Goal: Task Accomplishment & Management: Manage account settings

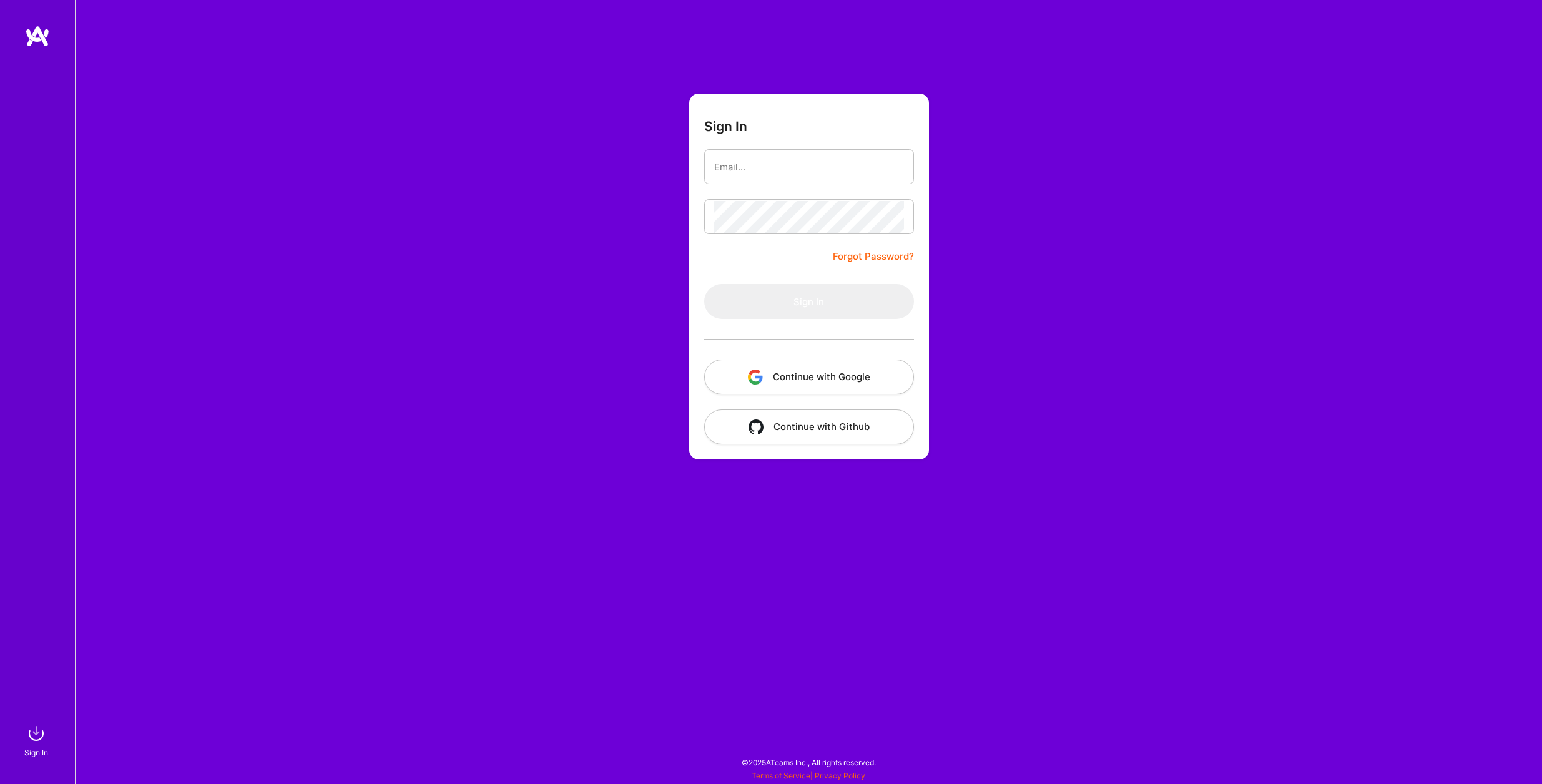
type input "[PERSON_NAME][EMAIL_ADDRESS][DOMAIN_NAME]"
click at [809, 299] on button "Sign In" at bounding box center [809, 301] width 210 height 35
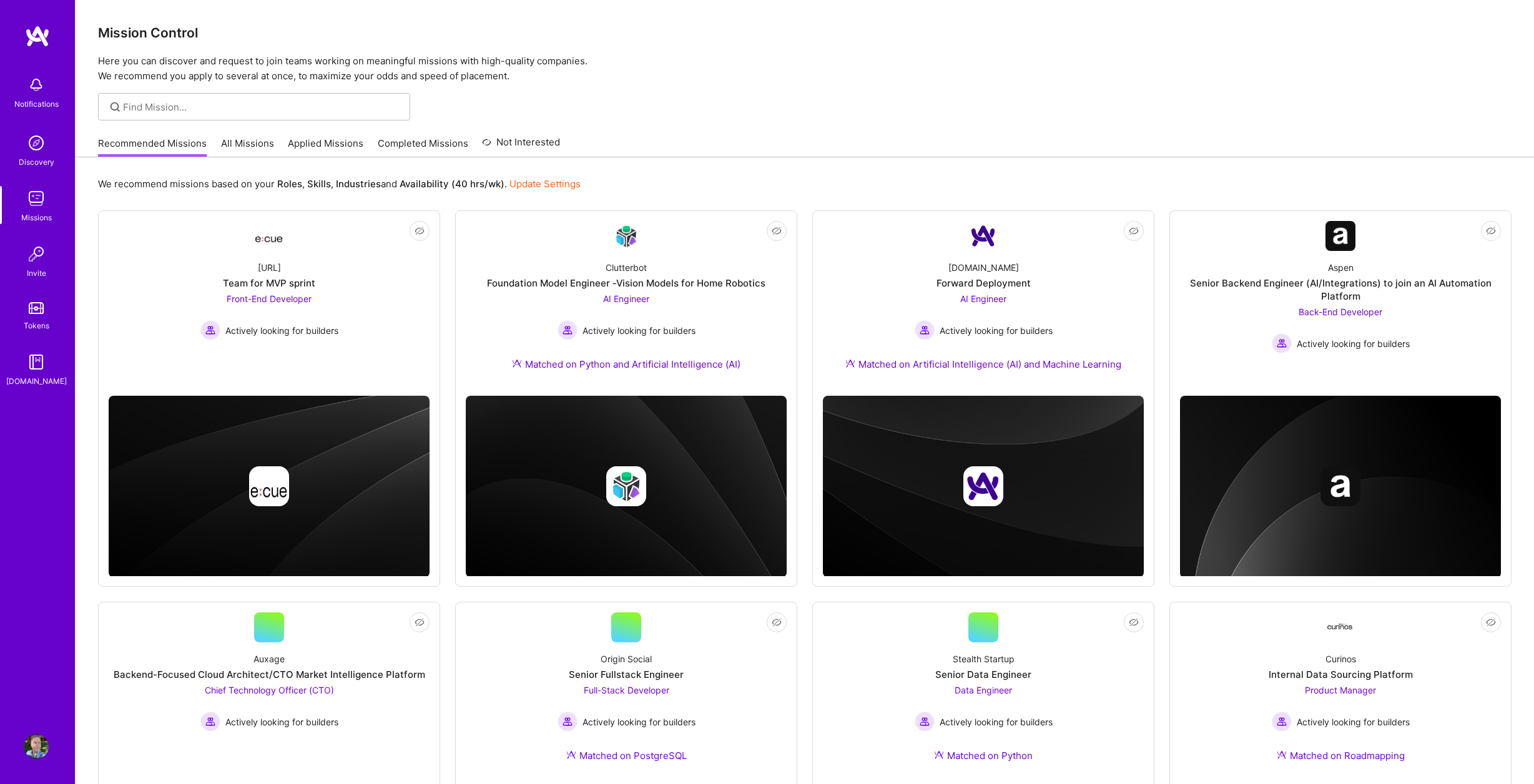
click at [29, 743] on img at bounding box center [36, 746] width 25 height 25
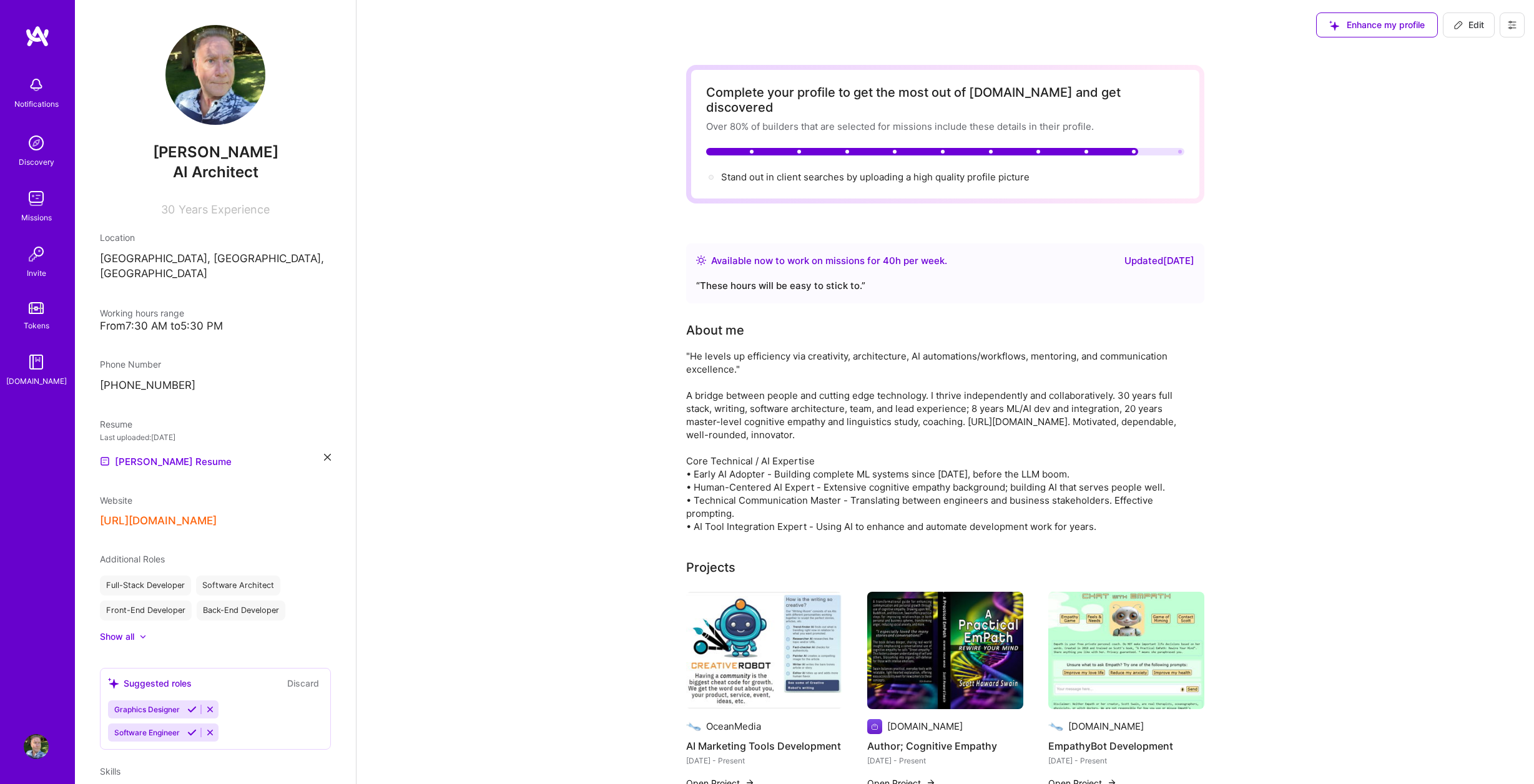
click at [324, 453] on icon at bounding box center [327, 456] width 7 height 7
click at [197, 441] on div "Upload your Resume PDF file format" at bounding box center [167, 454] width 85 height 27
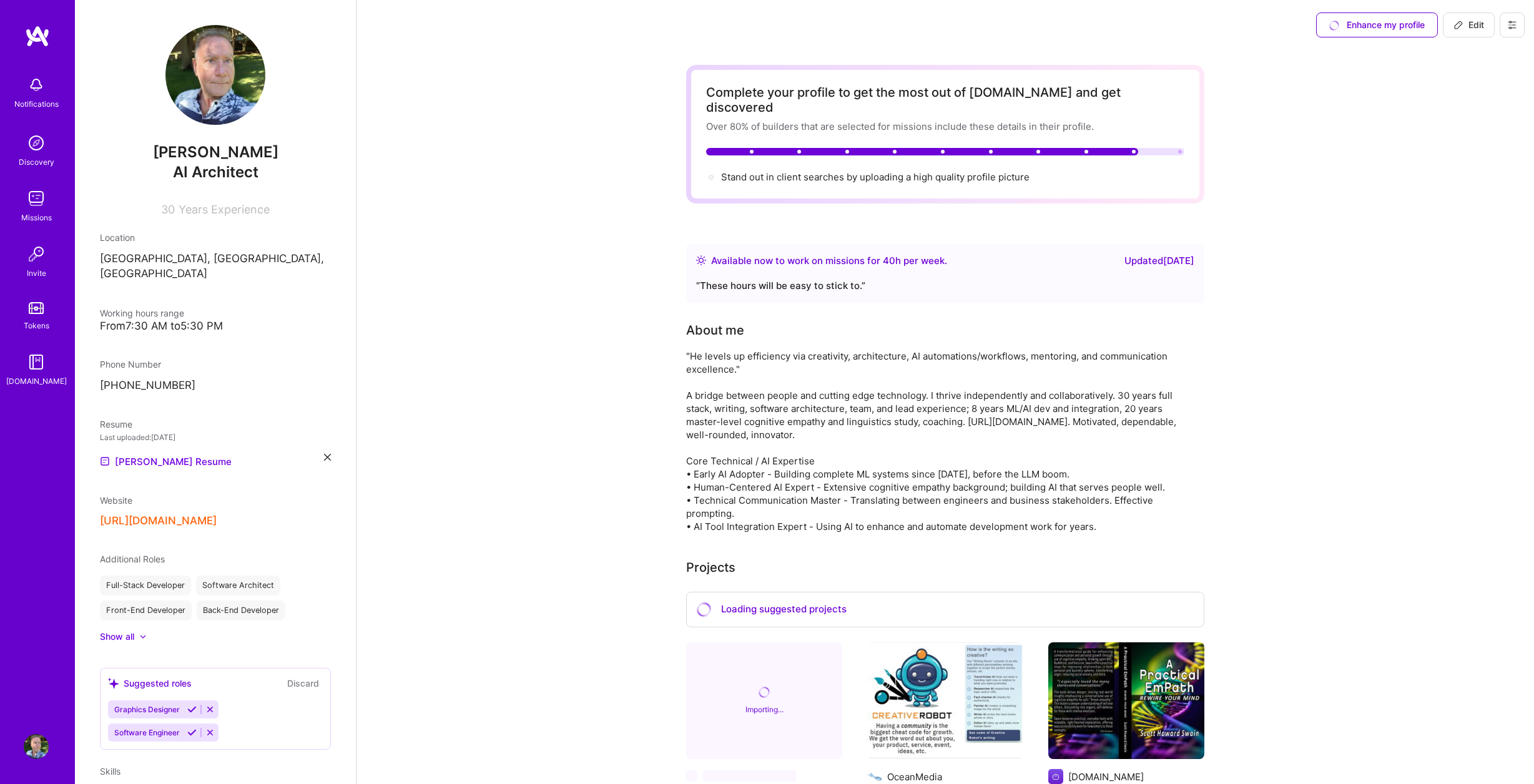
drag, startPoint x: 1476, startPoint y: 18, endPoint x: 1363, endPoint y: 163, distance: 183.8
click at [1476, 19] on span "Edit" at bounding box center [1468, 25] width 30 height 13
select select "US"
select select "Right Now"
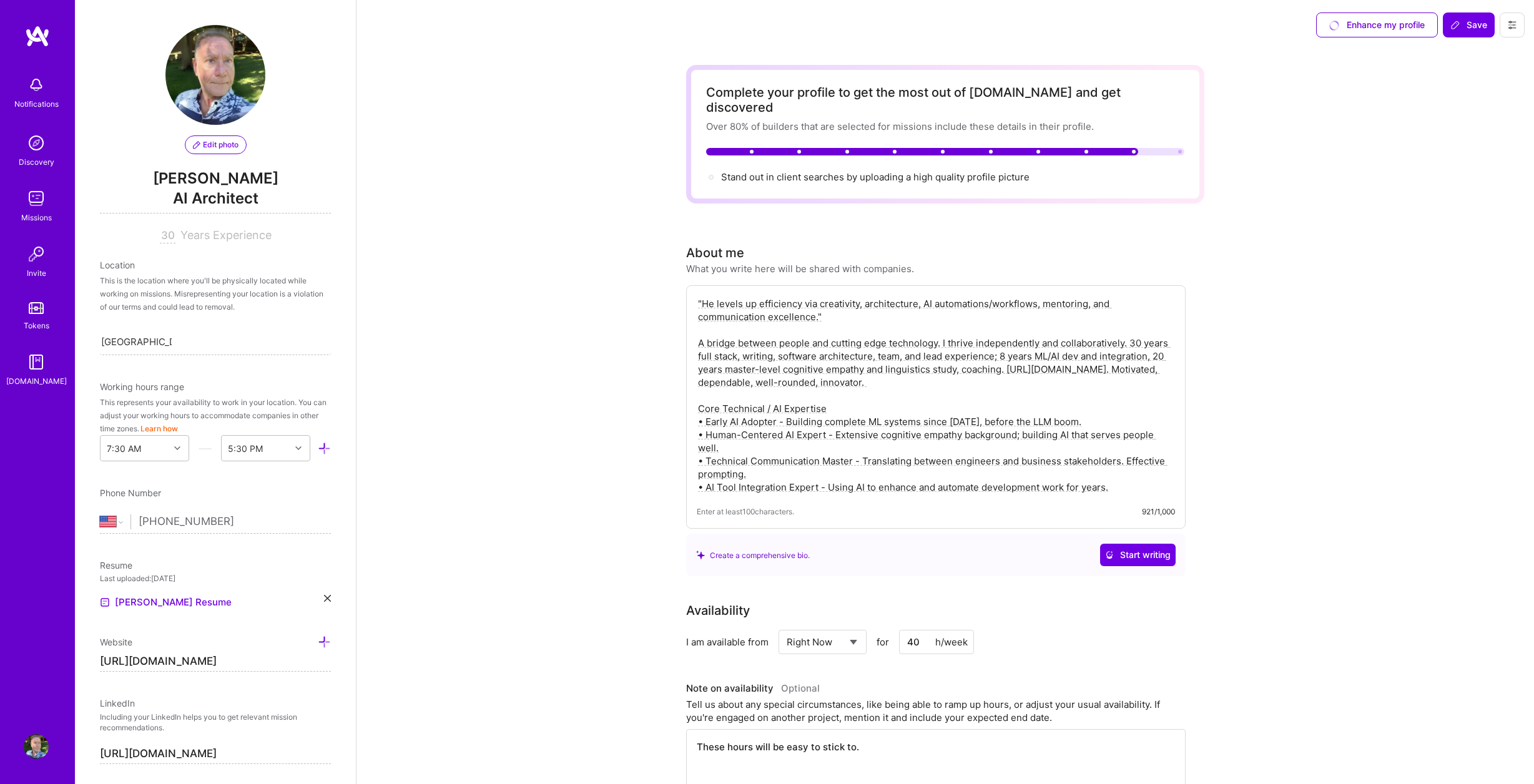
scroll to position [423, 0]
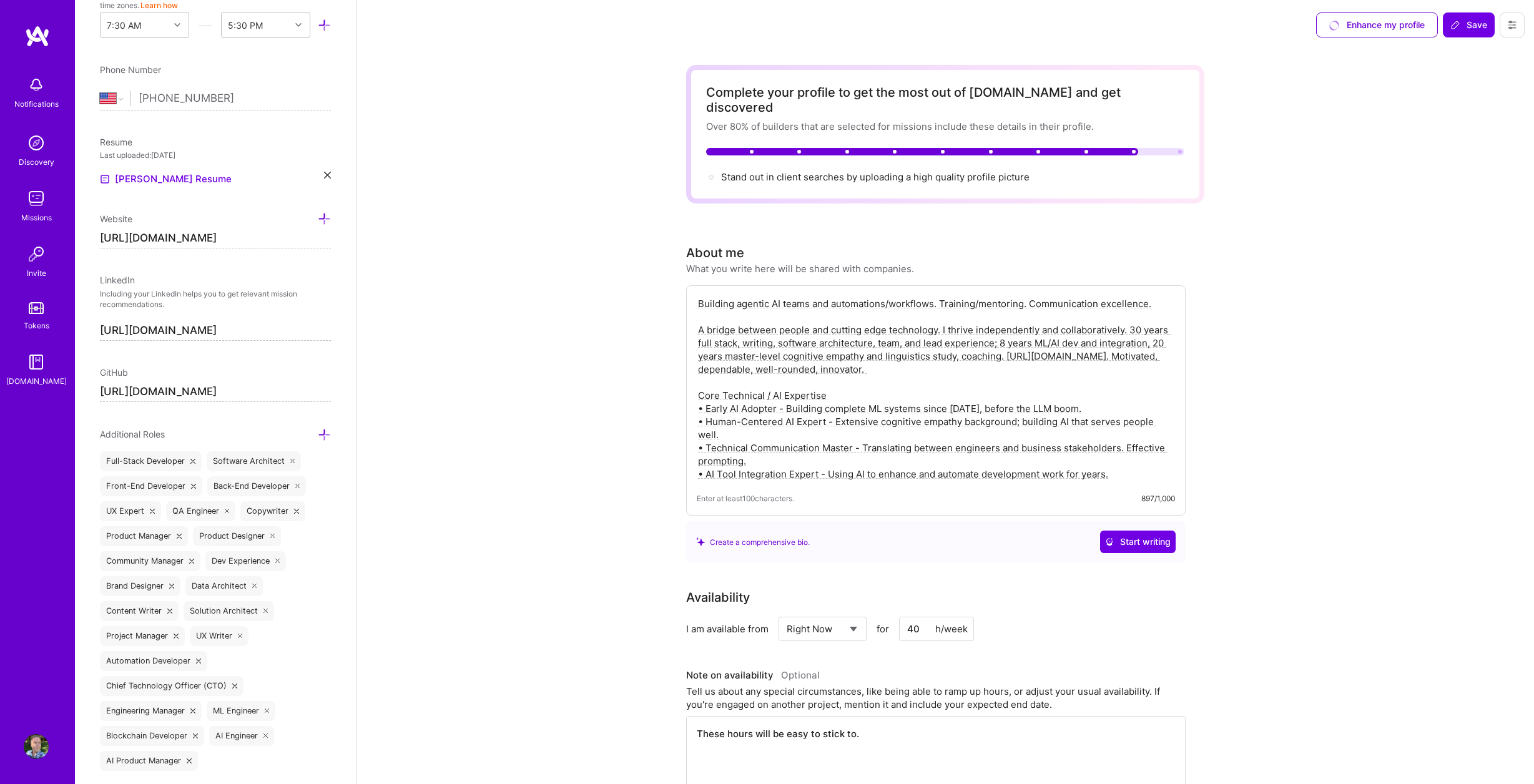
click at [1103, 356] on textarea "Building agentic AI teams and automations/workflows. Training/mentoring. Commun…" at bounding box center [936, 388] width 478 height 186
click at [1073, 338] on textarea "Building agentic AI teams and automations/workflows. Training/mentoring. Commun…" at bounding box center [936, 388] width 478 height 186
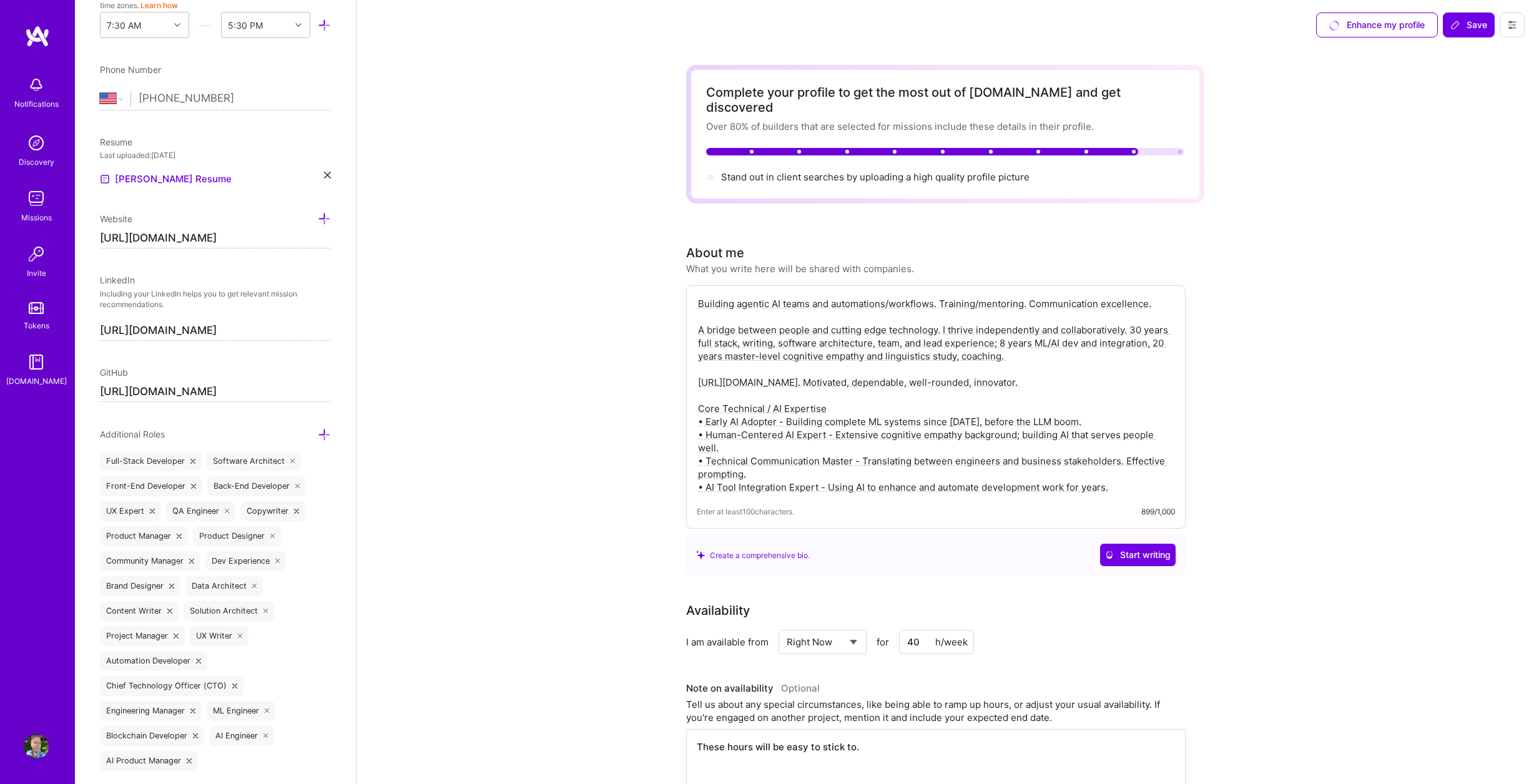
paste textarea "BRIDGE BETWEEN PEOPLE & CUTTING EDGE TECH Technical - 30 years full stack, writ…"
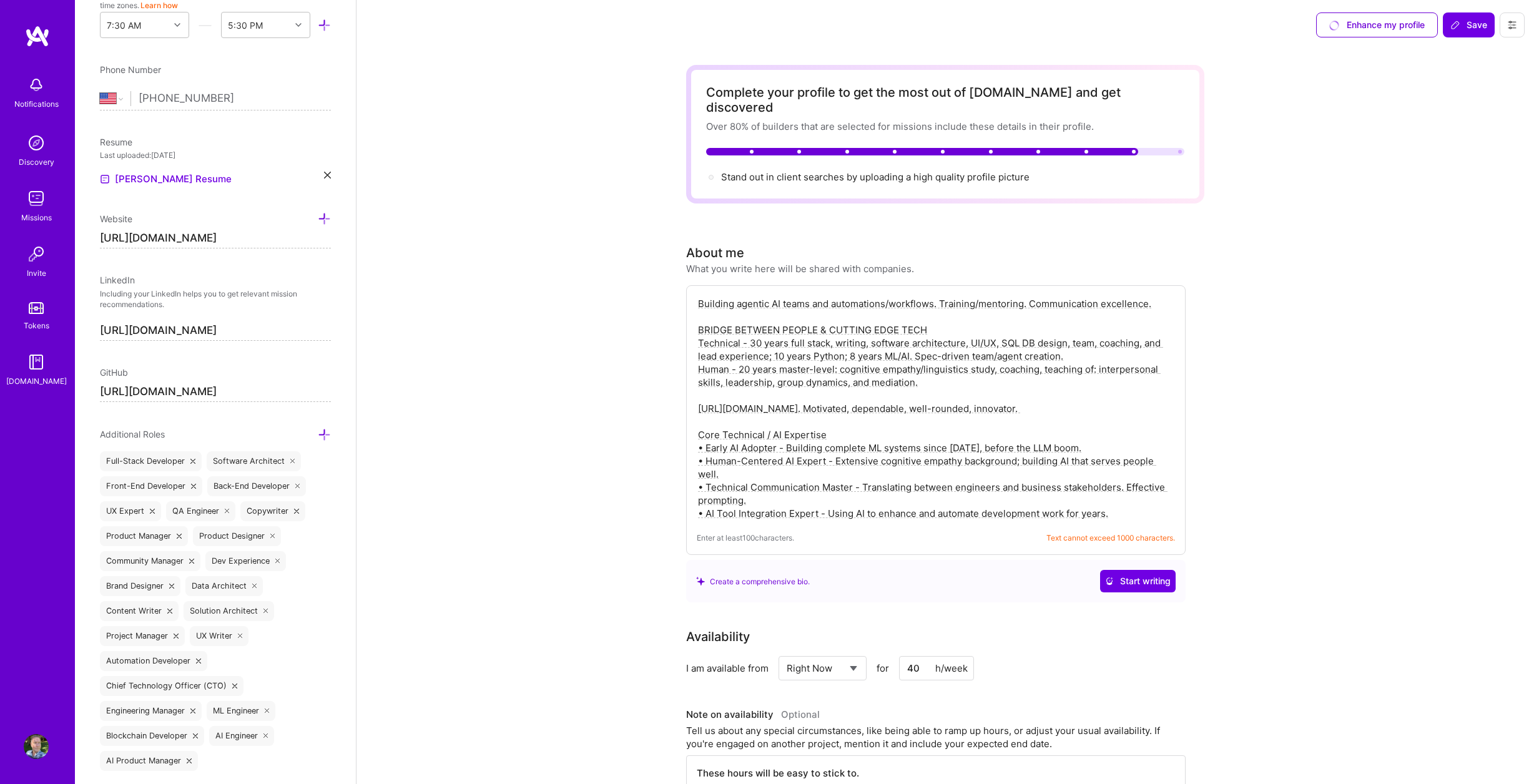
click at [704, 419] on textarea "Building agentic AI teams and automations/workflows. Training/mentoring. Commun…" at bounding box center [936, 408] width 478 height 225
type textarea "Building agentic AI teams and automations/workflows. Training/mentoring. Commun…"
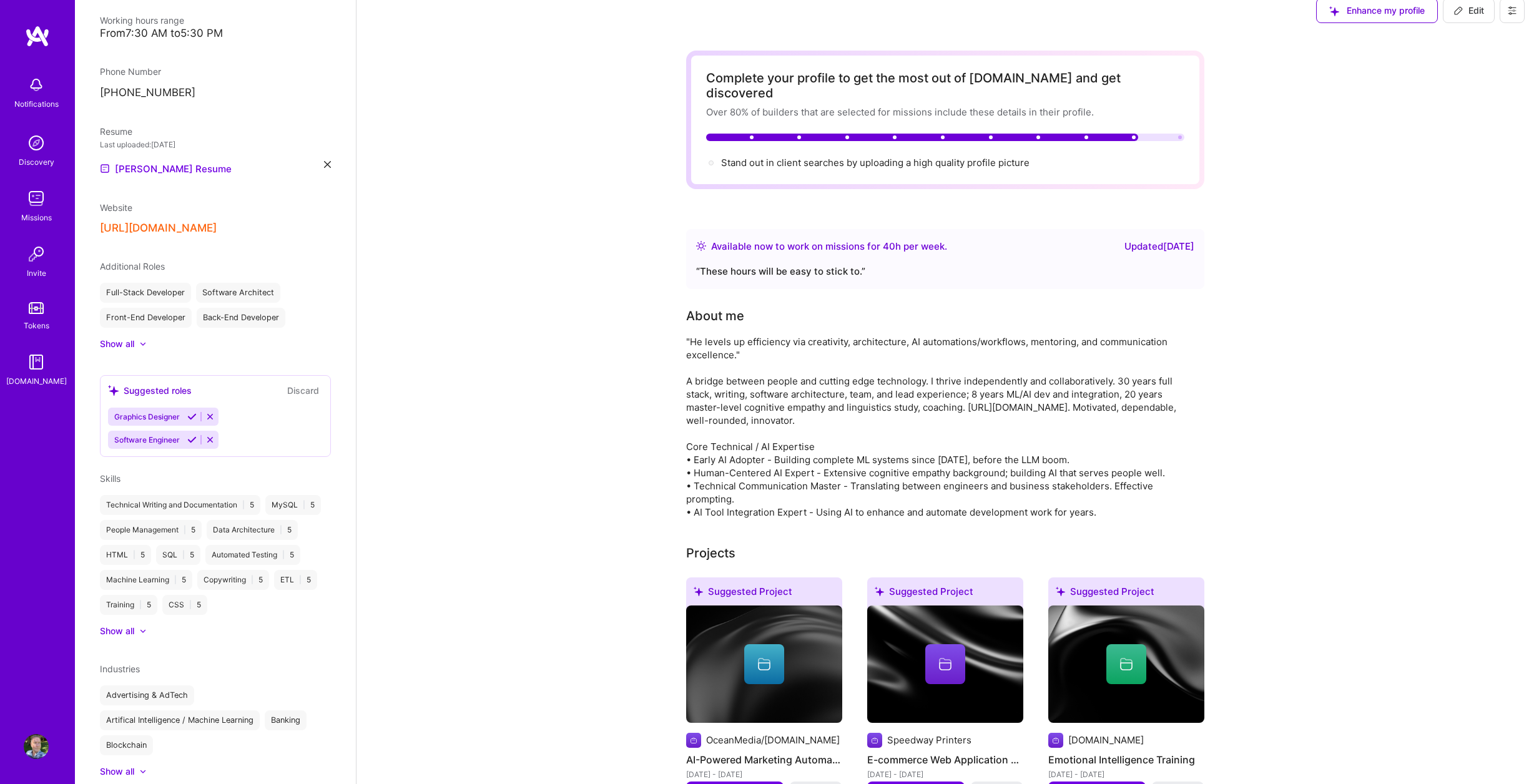
scroll to position [0, 0]
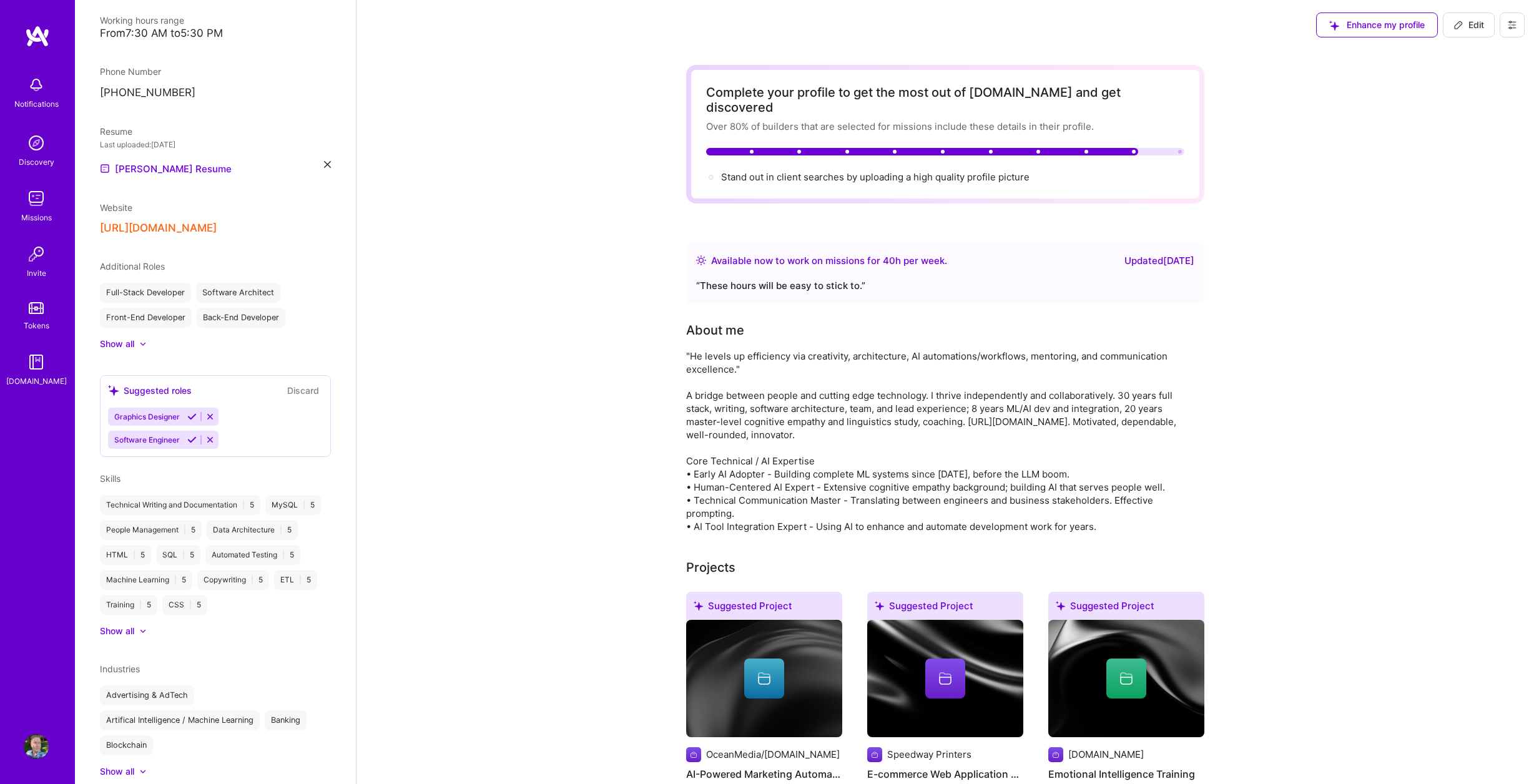
click at [1475, 27] on span "Edit" at bounding box center [1468, 25] width 30 height 13
select select "US"
select select "Right Now"
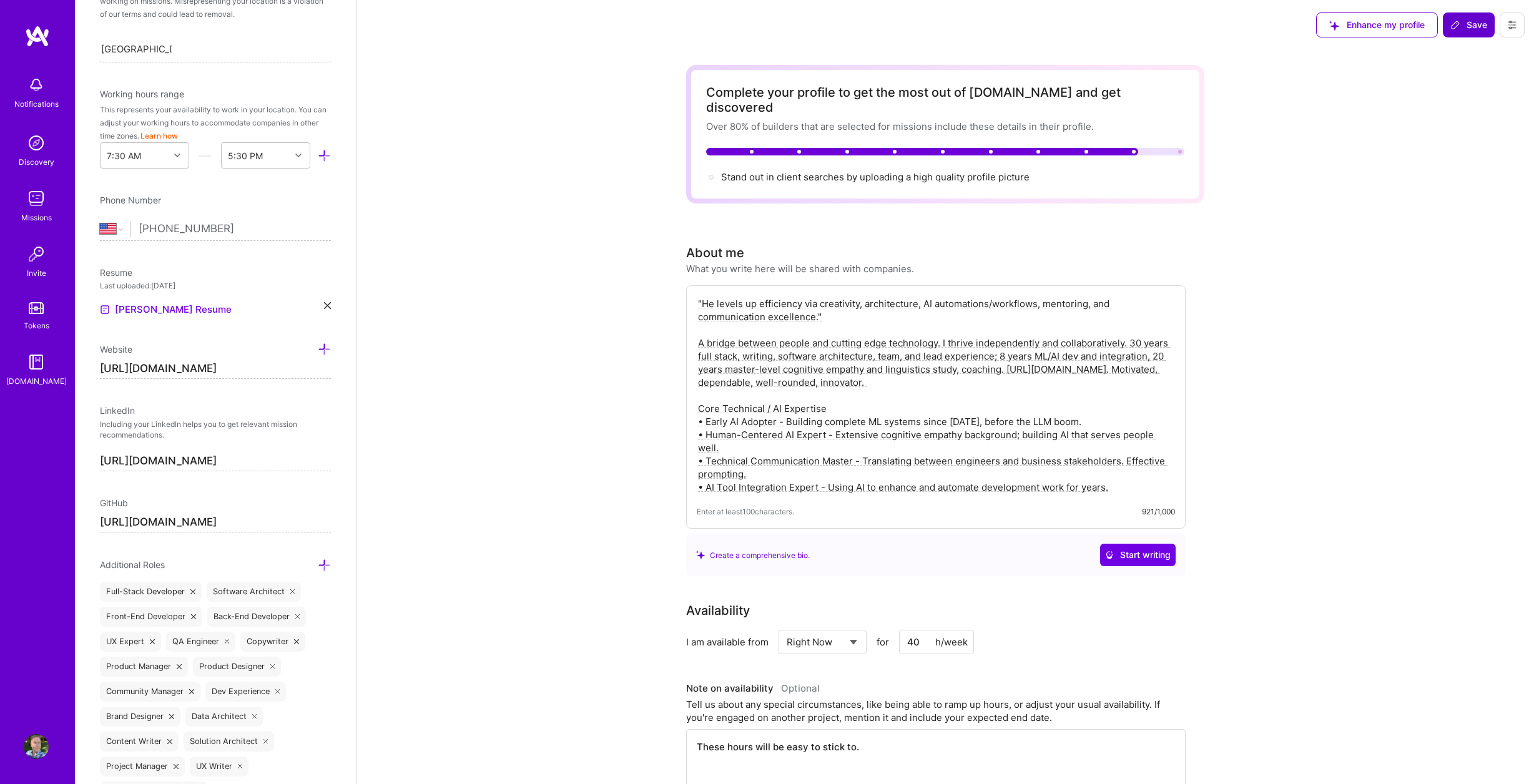
scroll to position [423, 0]
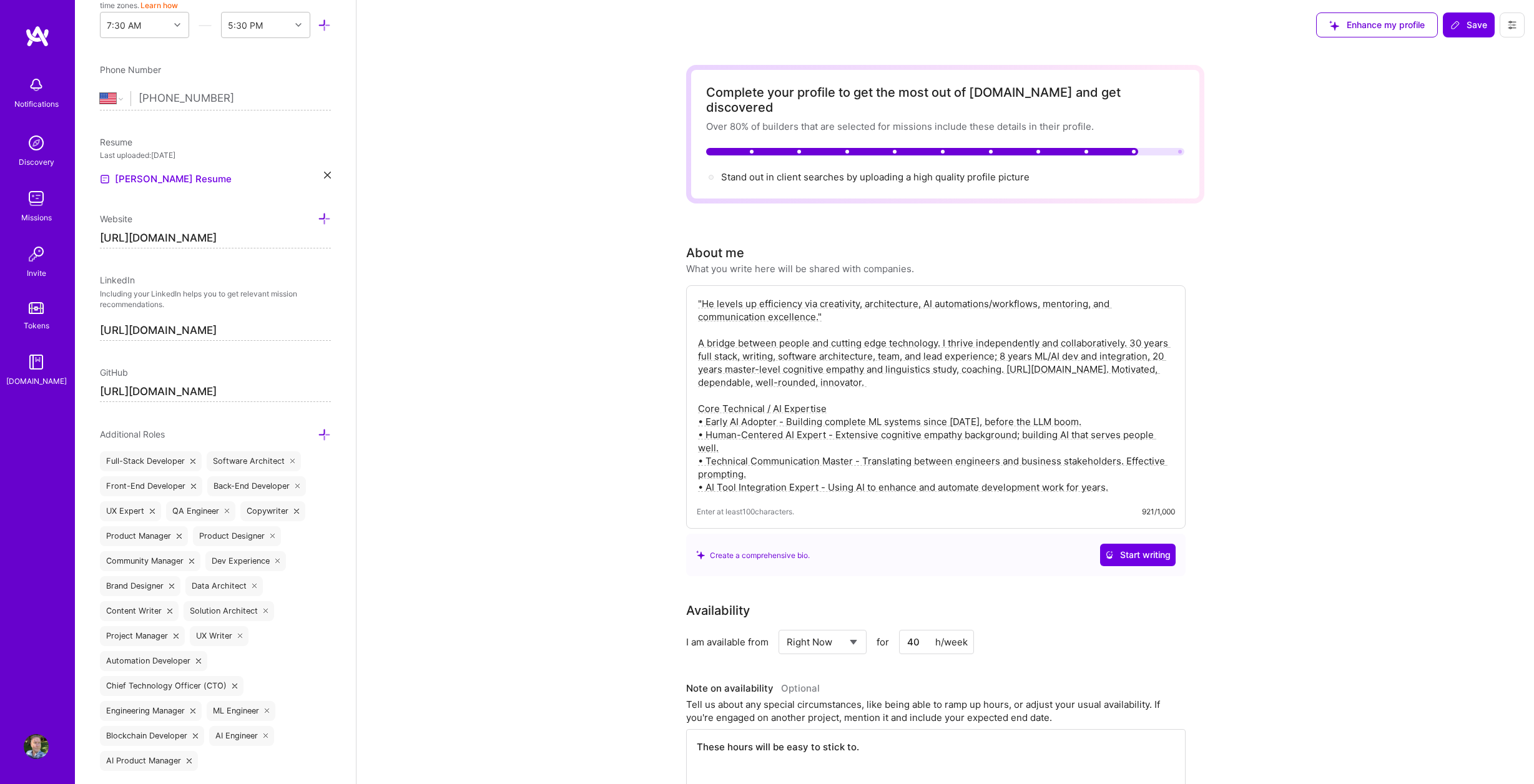
drag, startPoint x: 698, startPoint y: 287, endPoint x: 710, endPoint y: 292, distance: 13.0
click at [698, 295] on textarea ""He levels up efficiency via creativity, architecture, AI automations/workflows…" at bounding box center [936, 395] width 478 height 199
paste textarea "Building agentic AI teams and automations/workflows. Training/mentoring. Commun…"
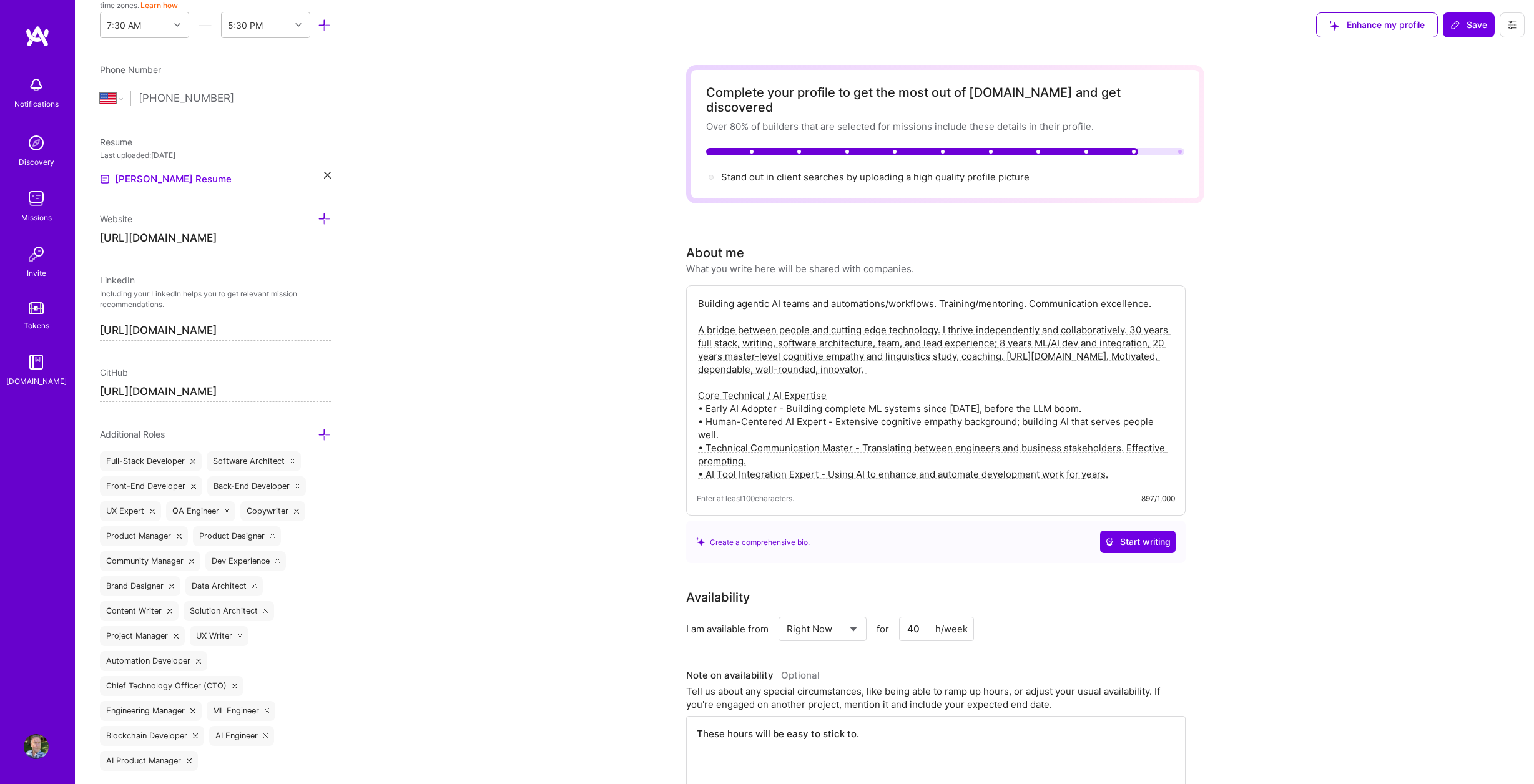
click at [941, 316] on textarea "Building agentic AI teams and automations/workflows. Training/mentoring. Commun…" at bounding box center [936, 388] width 478 height 186
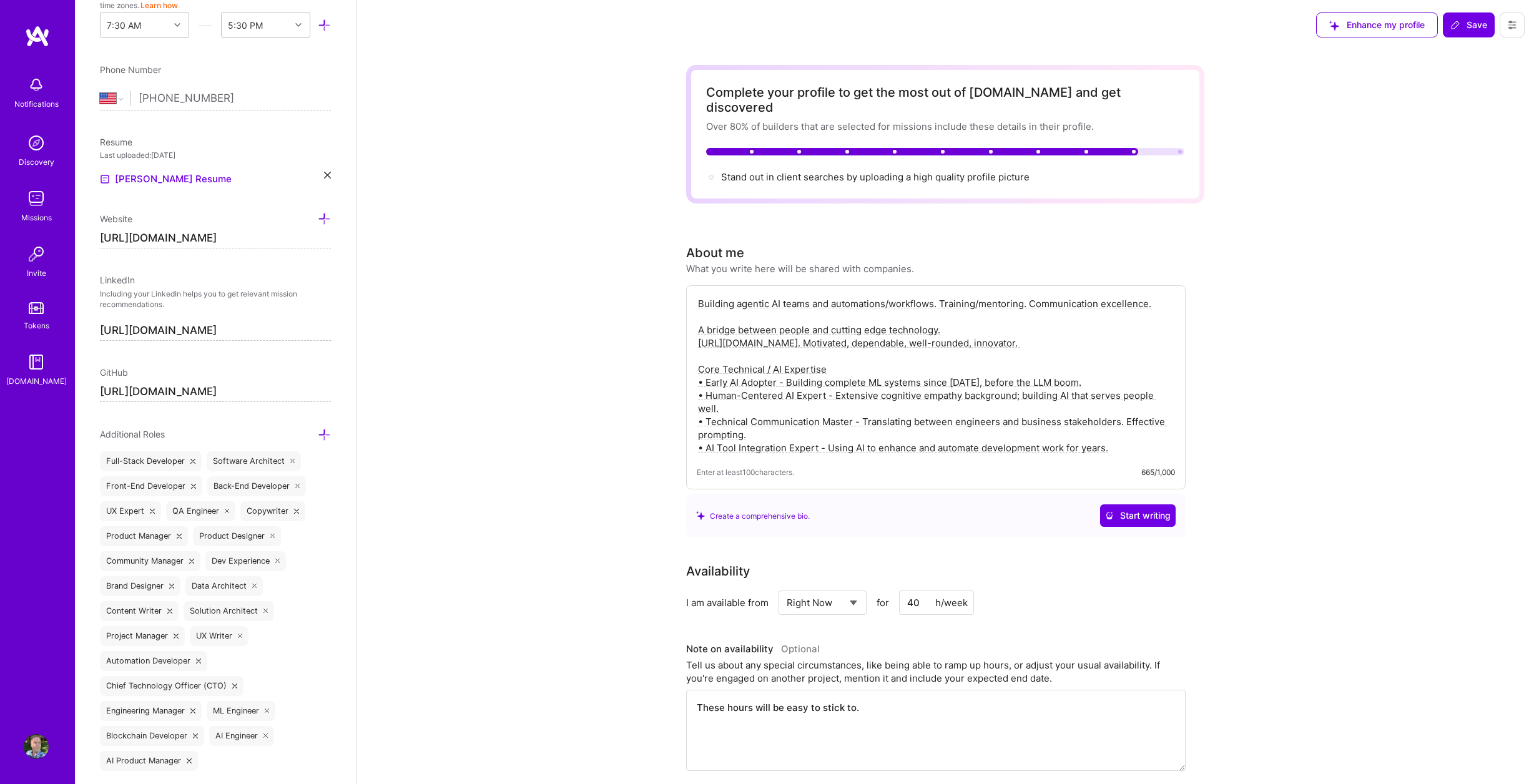
paste textarea "Technical - 30 years full stack, writing, software architecture, UI/UX, SQL DB …"
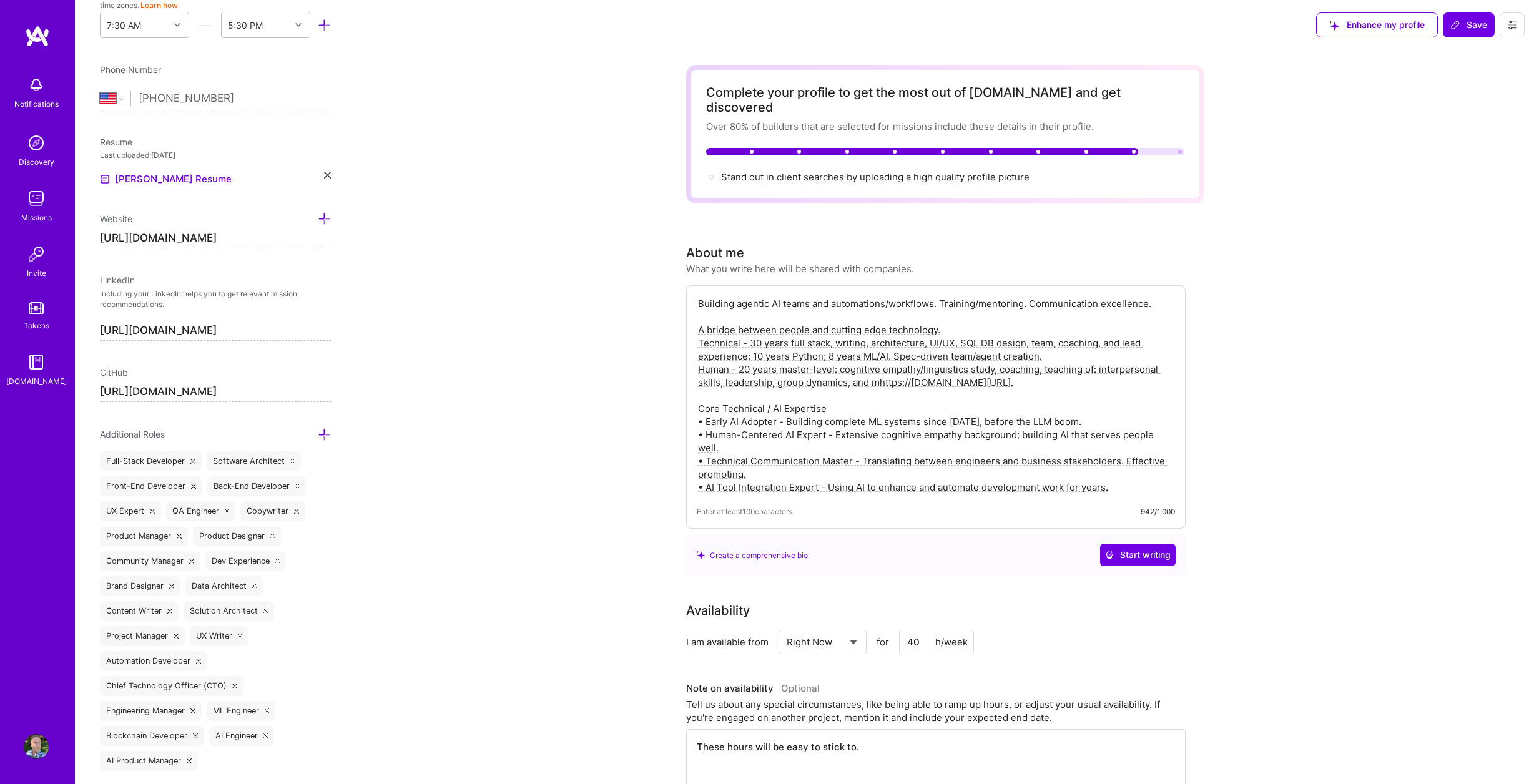
click at [699, 327] on textarea "Building agentic AI teams and automations/workflows. Training/mentoring. Commun…" at bounding box center [936, 395] width 478 height 199
paste textarea "software architecture, UI/UX, SQL DB design, team, coaching, and lead experienc…"
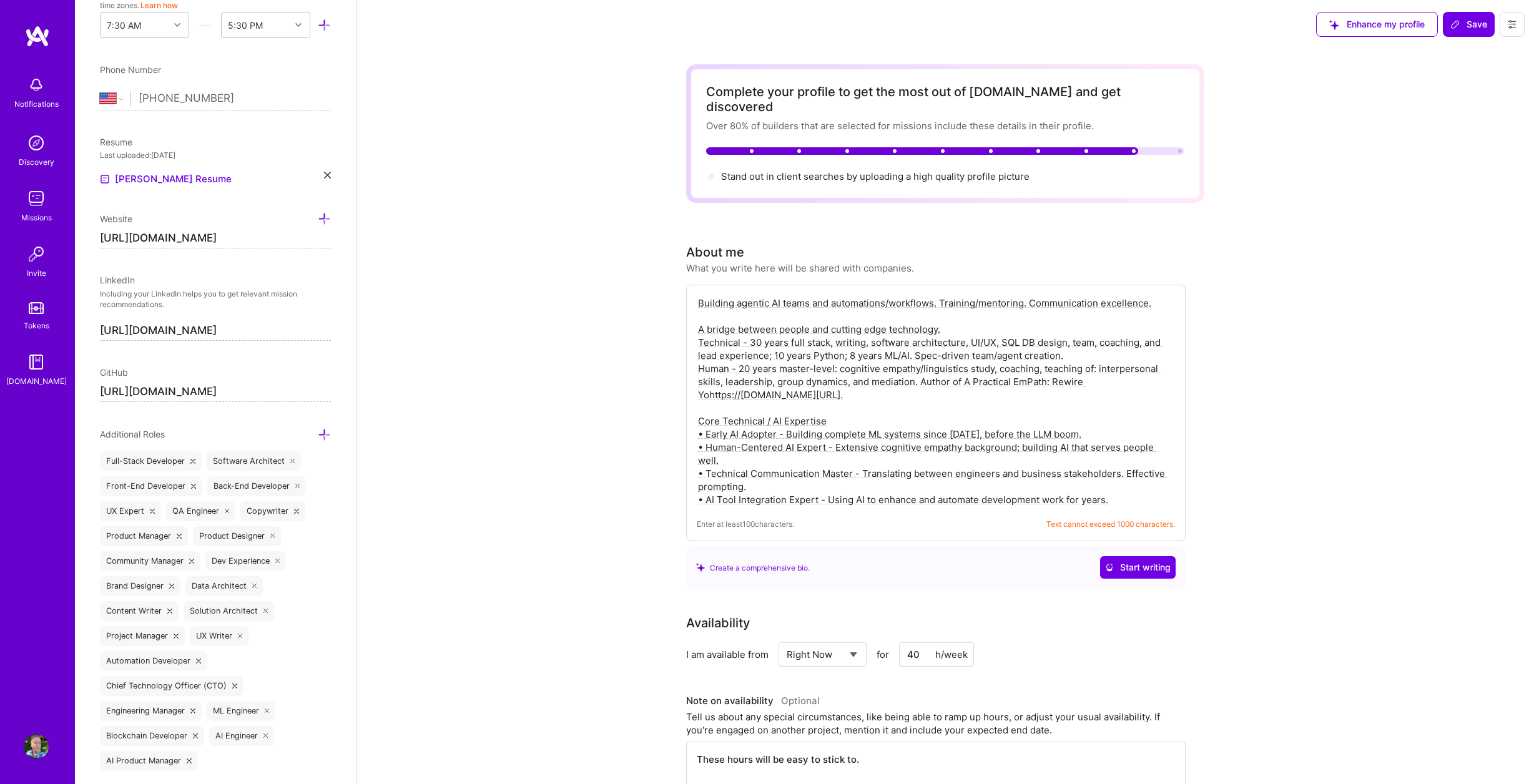
scroll to position [0, 0]
click at [802, 420] on textarea "Building agentic AI teams and automations/workflows. Training/mentoring. Commun…" at bounding box center [936, 401] width 478 height 212
paste textarea "• Early AI Pioneer – Since [DATE] building ML systems, agents. • Communication …"
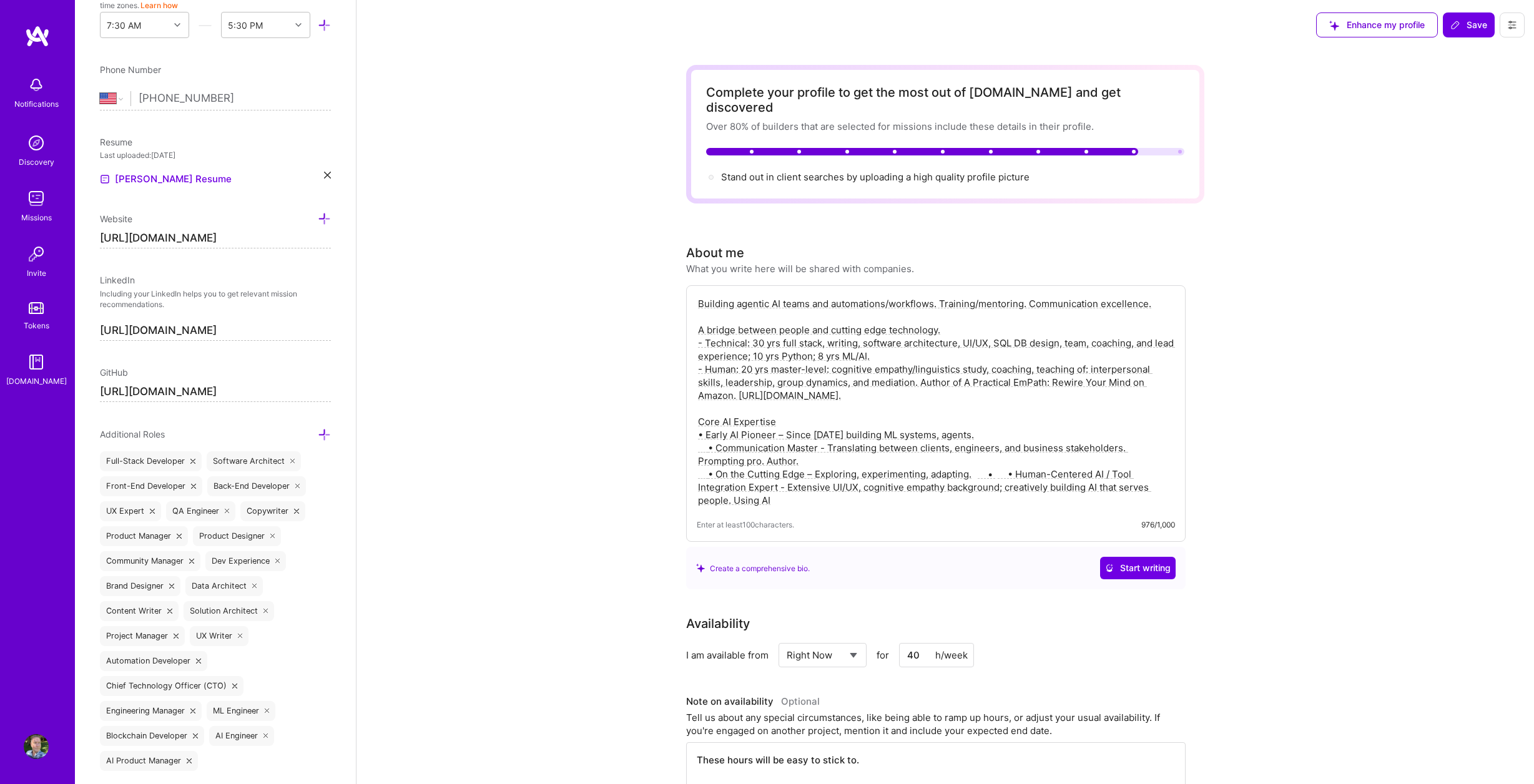
paste textarea "•"
click at [962, 484] on textarea "Building agentic AI teams and automations/workflows. Training/mentoring. Commun…" at bounding box center [936, 401] width 478 height 212
type textarea "Building agentic AI teams and automations/workflows. Training/mentoring. Commun…"
click at [1144, 562] on span "Start writing" at bounding box center [1138, 568] width 66 height 13
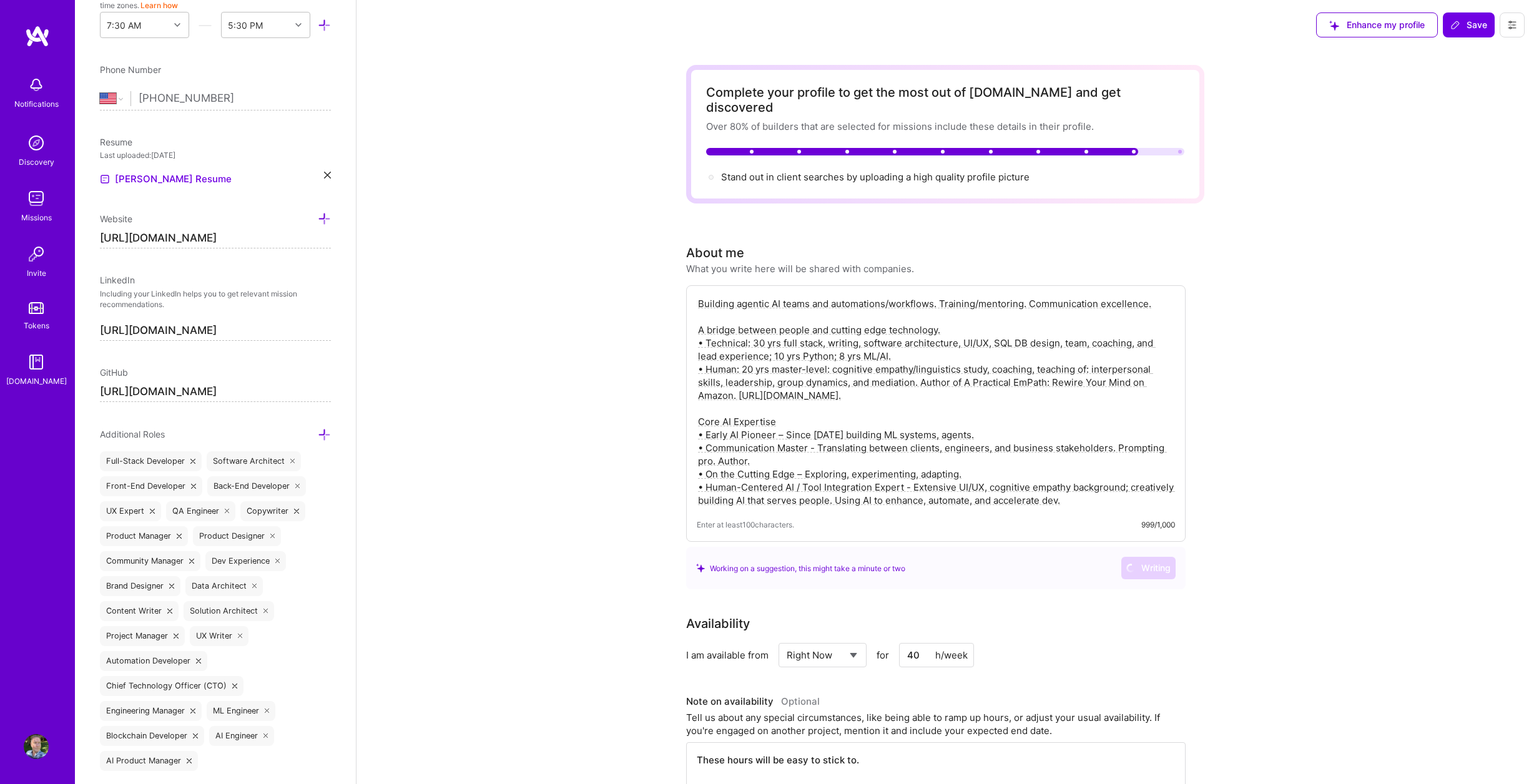
click at [776, 343] on textarea "Building agentic AI teams and automations/workflows. Training/mentoring. Commun…" at bounding box center [936, 401] width 478 height 212
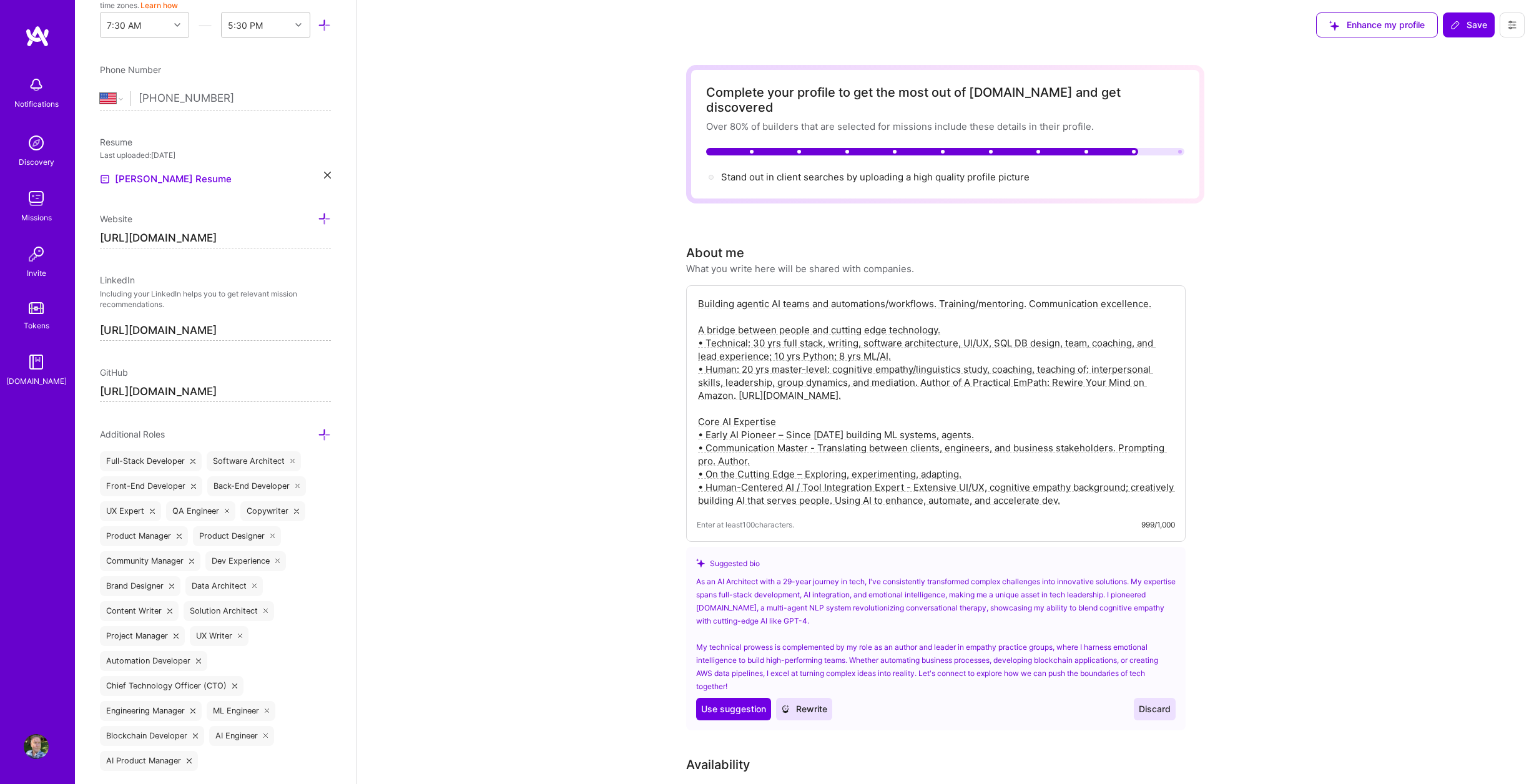
click at [1163, 703] on span "Discard" at bounding box center [1154, 709] width 32 height 13
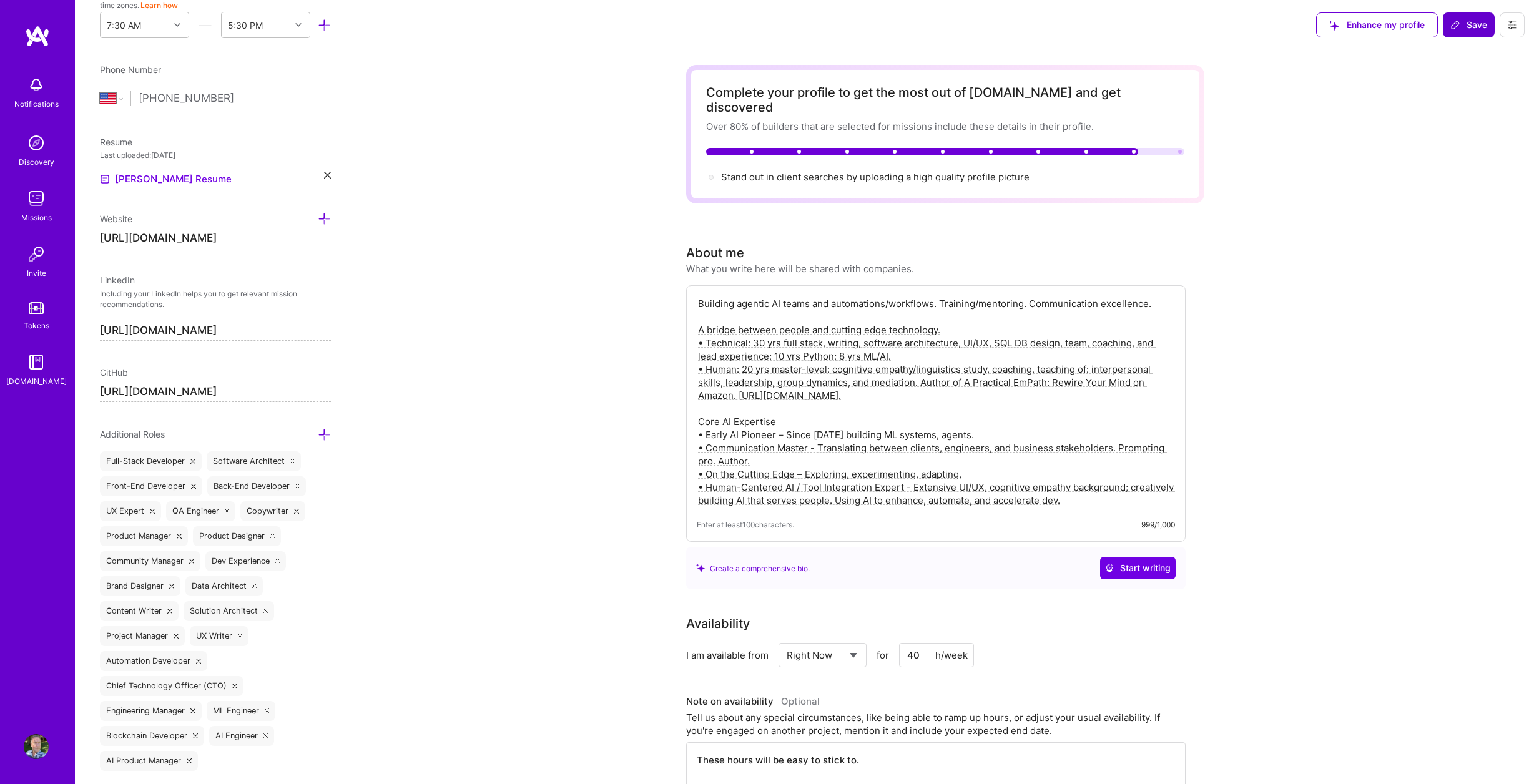
click at [1472, 27] on span "Save" at bounding box center [1468, 25] width 37 height 13
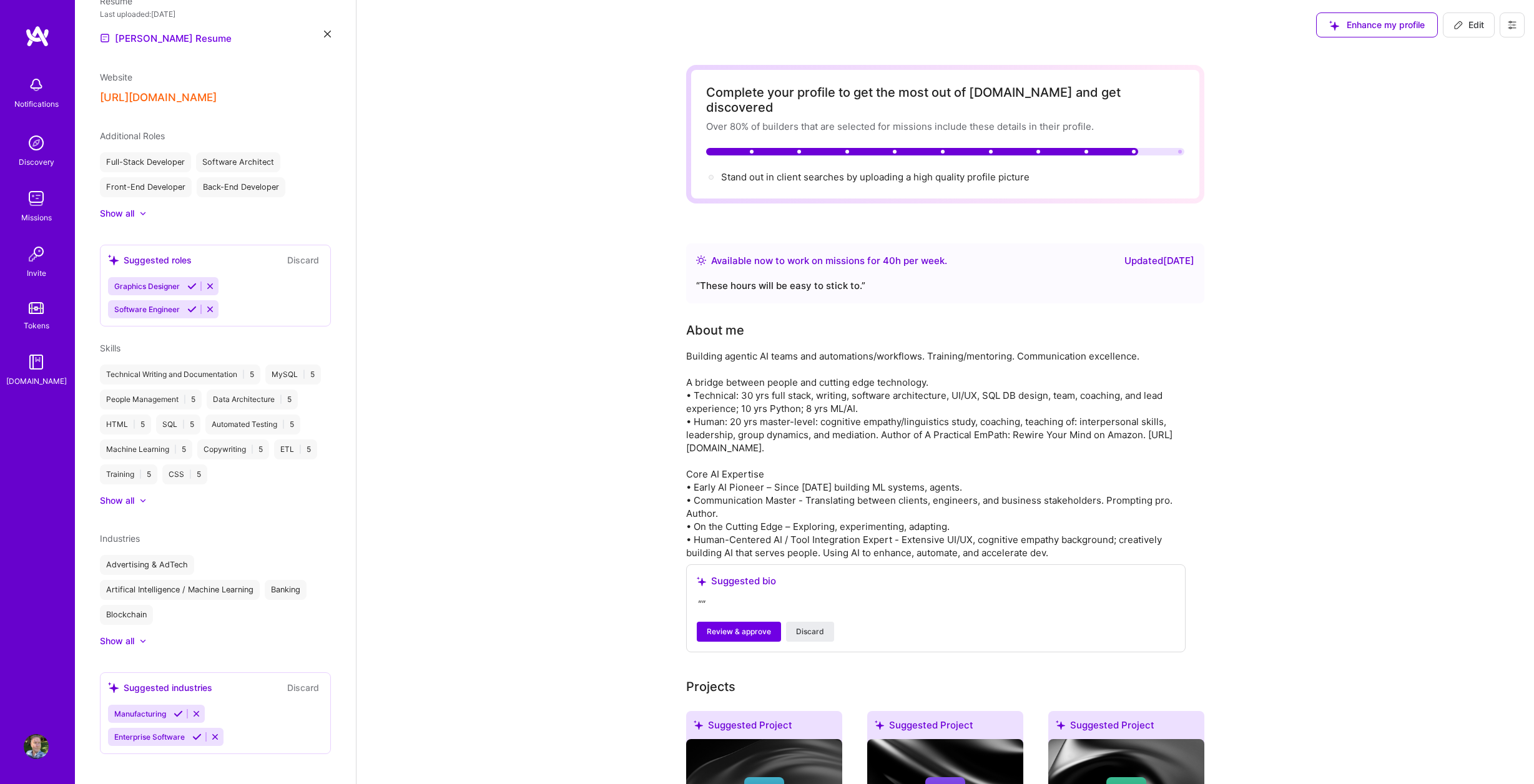
scroll to position [292, 0]
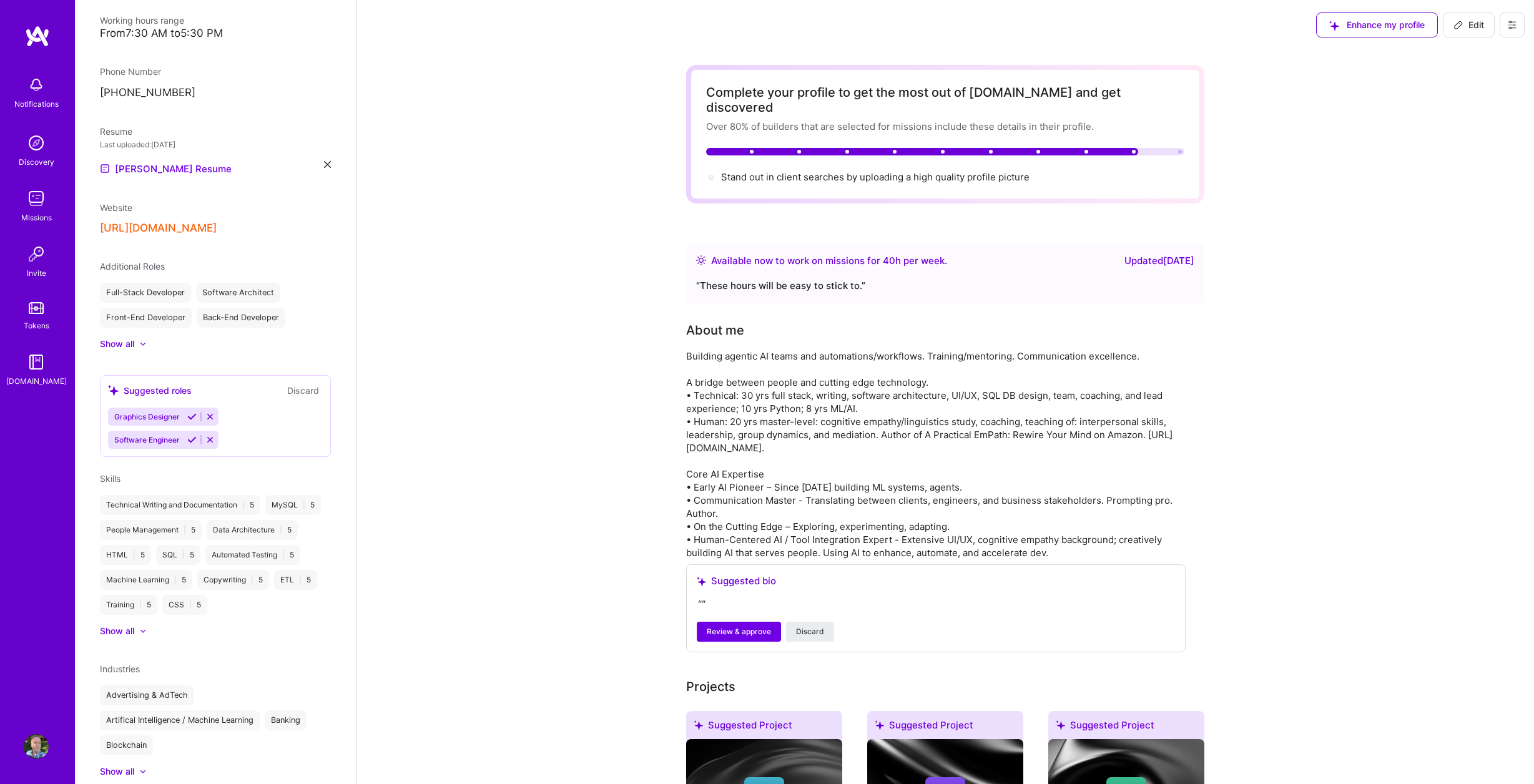
click at [324, 161] on icon at bounding box center [327, 164] width 7 height 7
click at [166, 161] on span "PDF file format" at bounding box center [167, 167] width 85 height 13
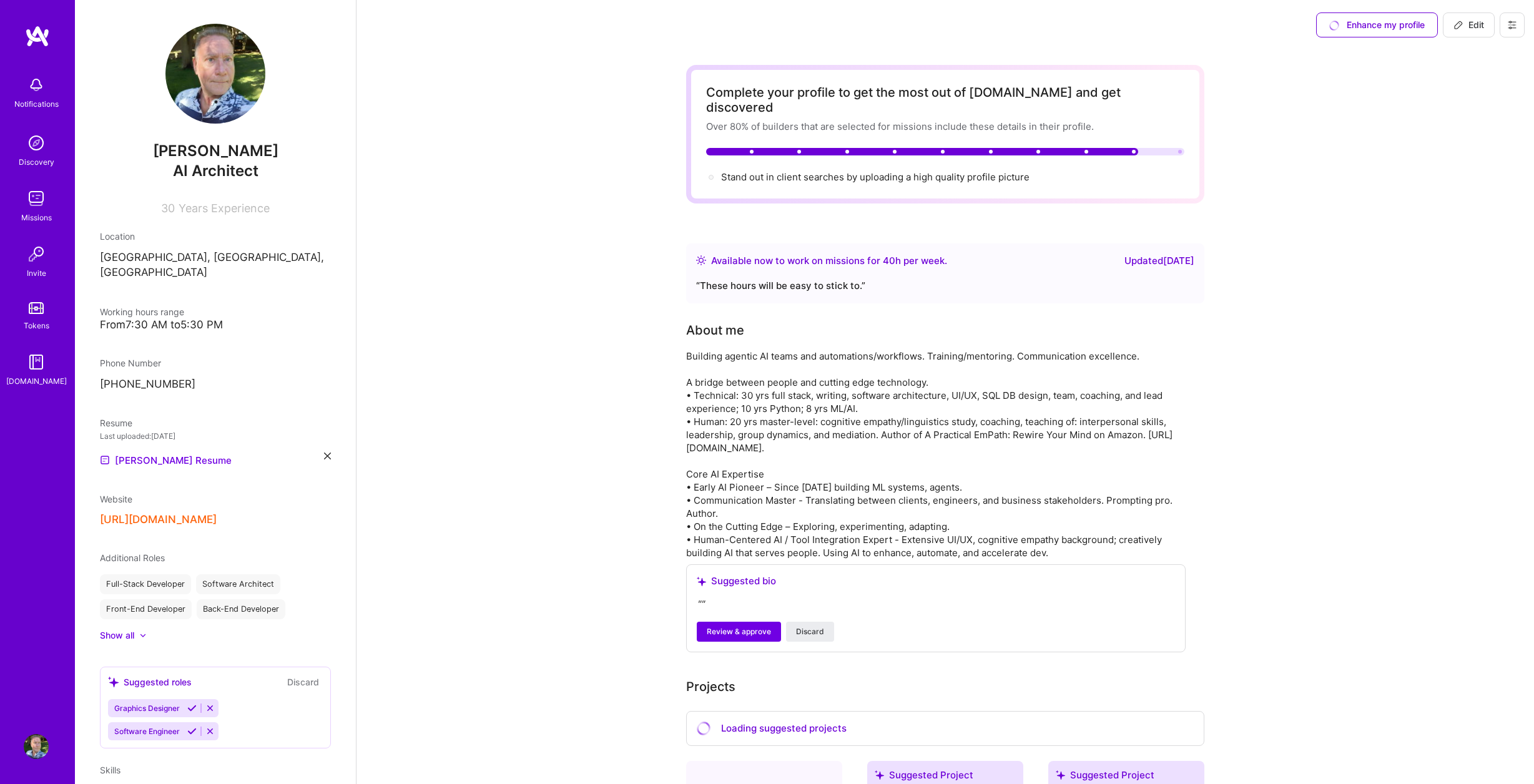
scroll to position [0, 0]
click at [194, 728] on icon at bounding box center [192, 732] width 9 height 9
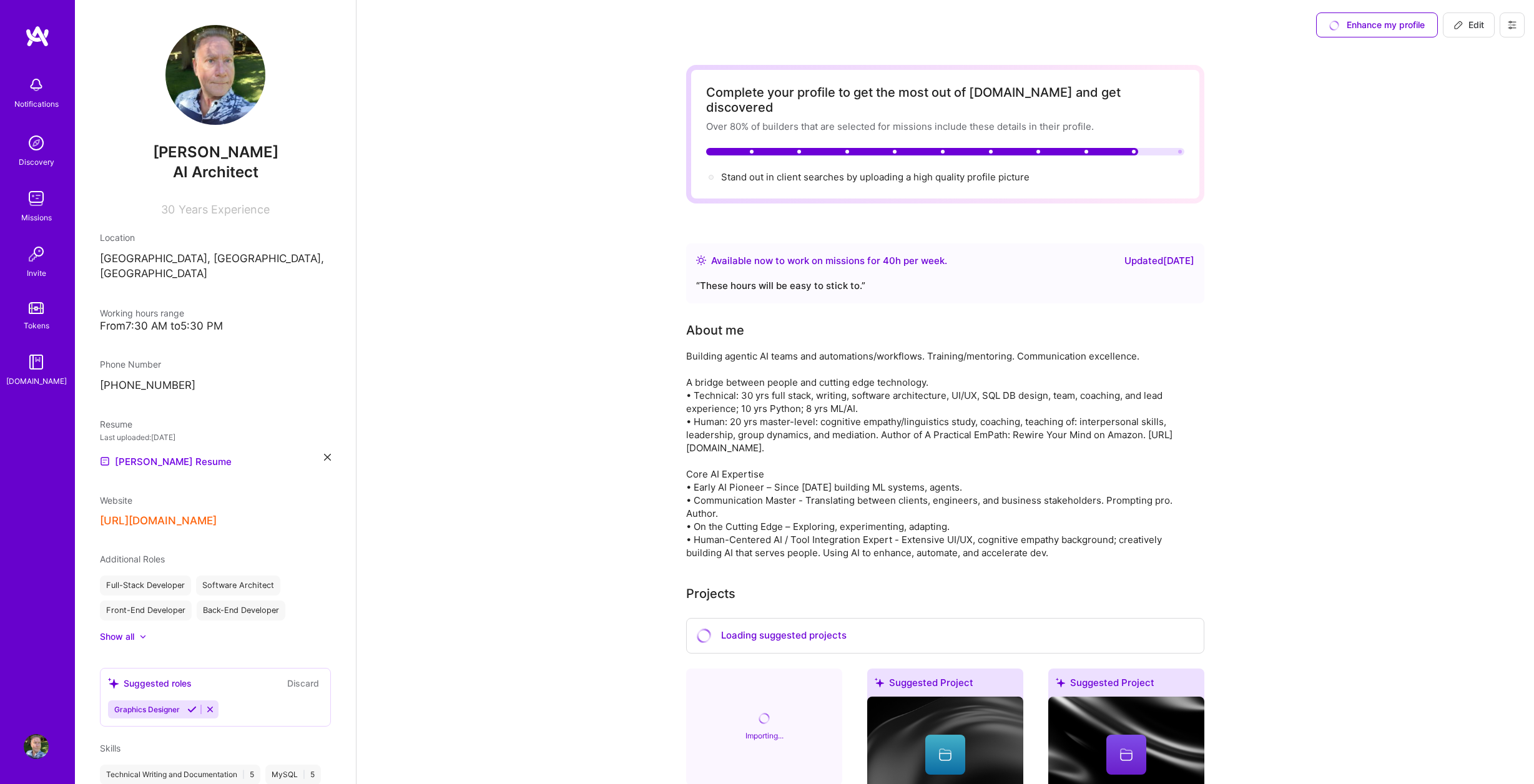
click at [192, 704] on icon at bounding box center [192, 709] width 9 height 9
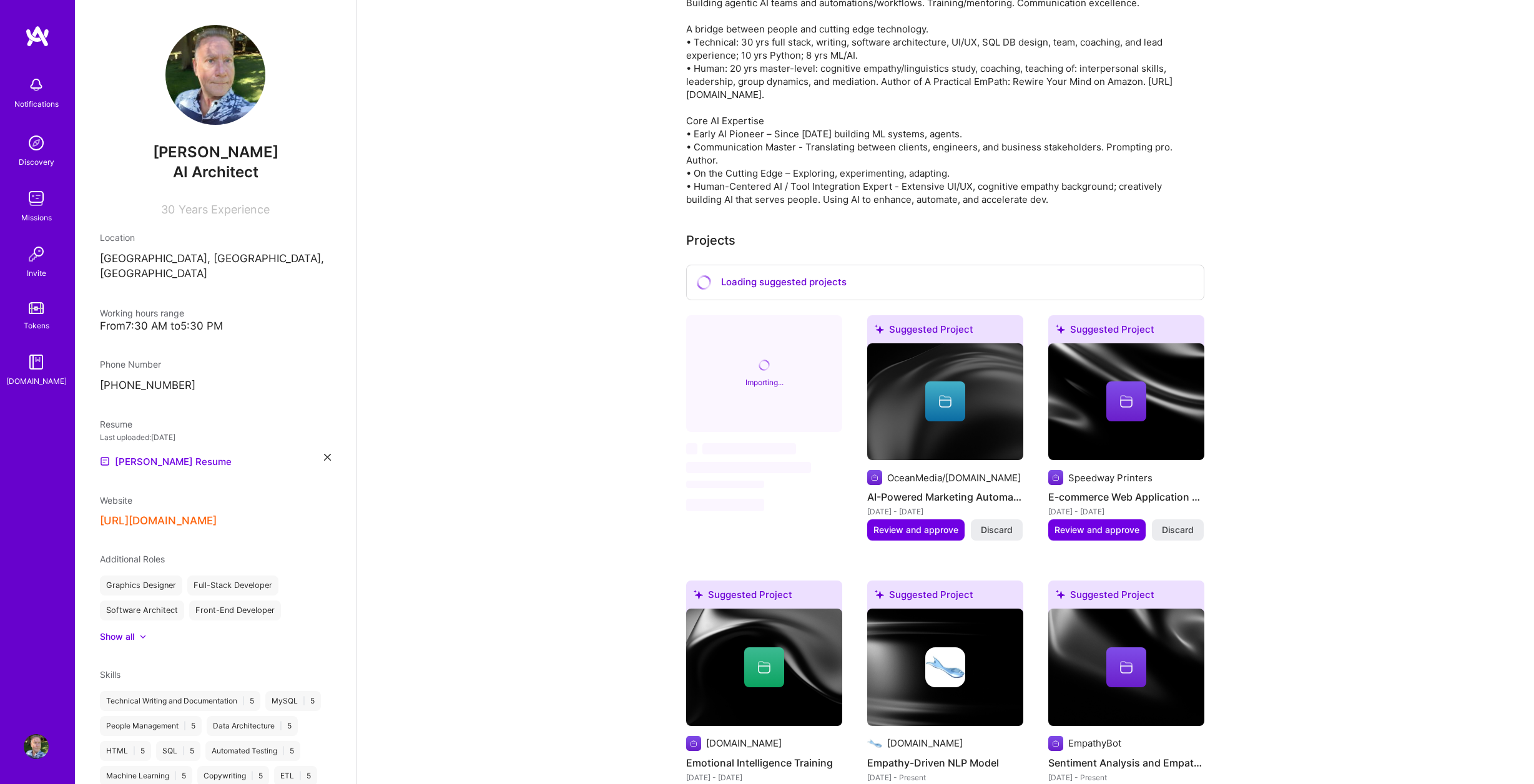
scroll to position [417, 0]
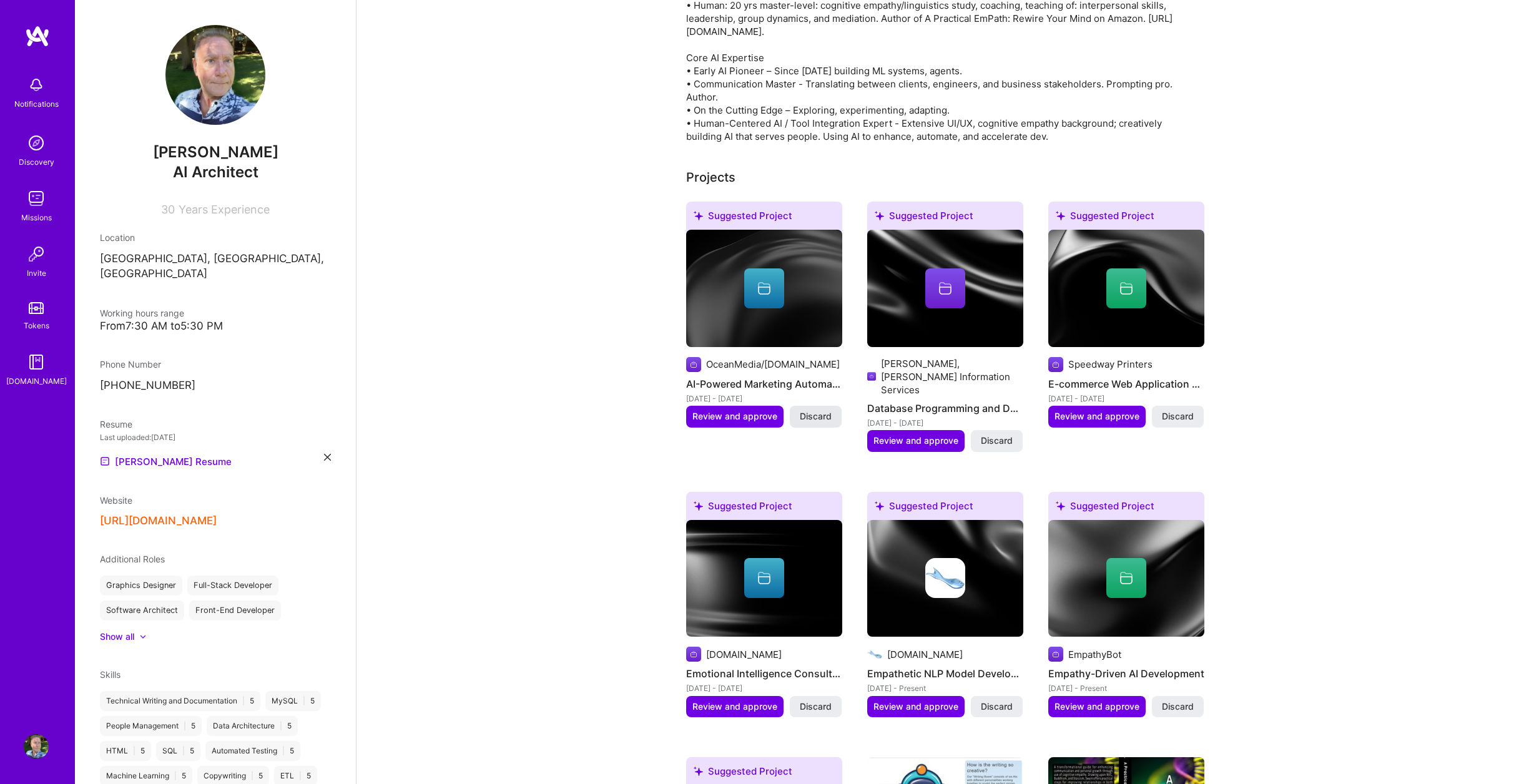
click at [804, 410] on span "Discard" at bounding box center [815, 417] width 32 height 13
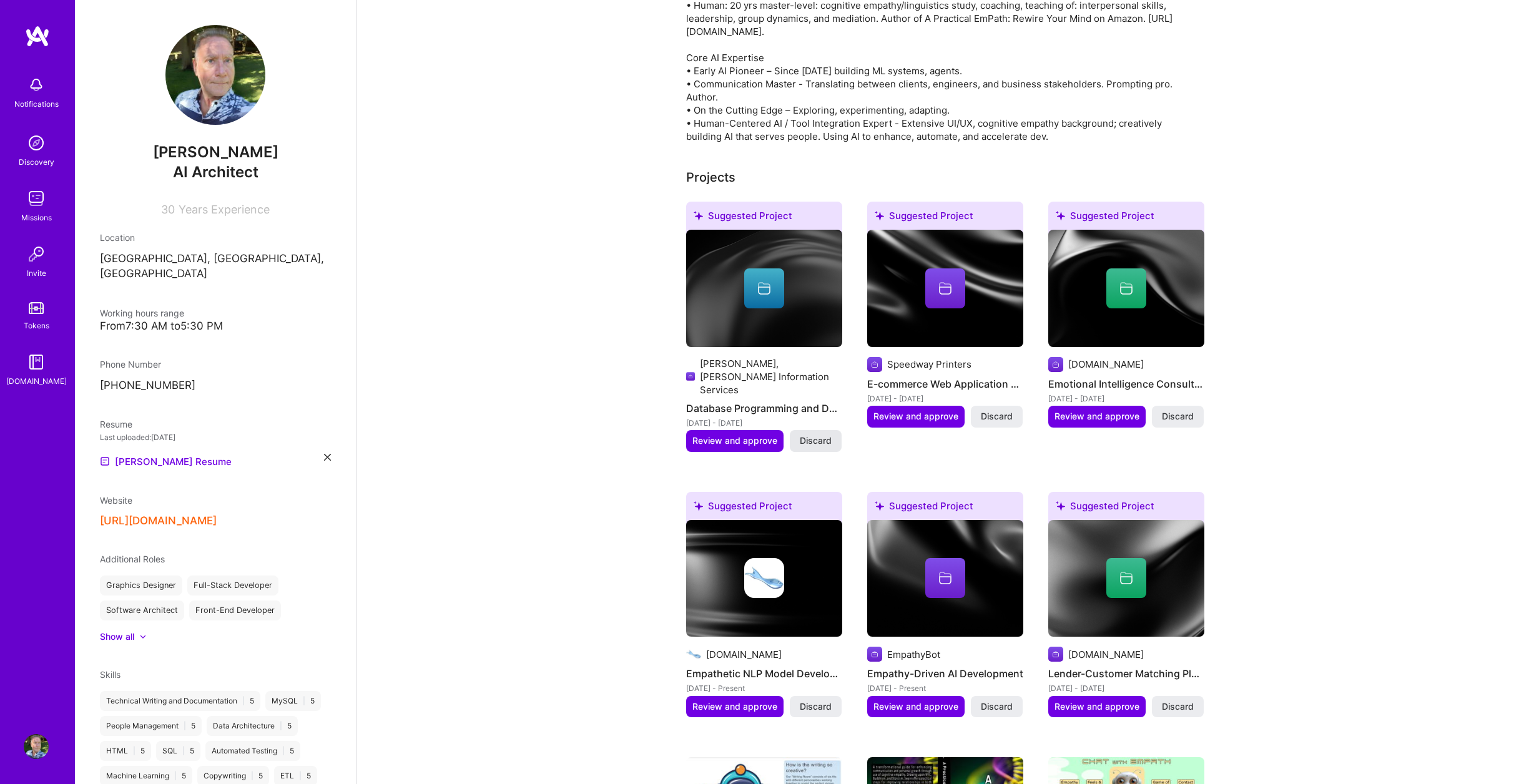
click at [808, 435] on span "Discard" at bounding box center [815, 441] width 32 height 13
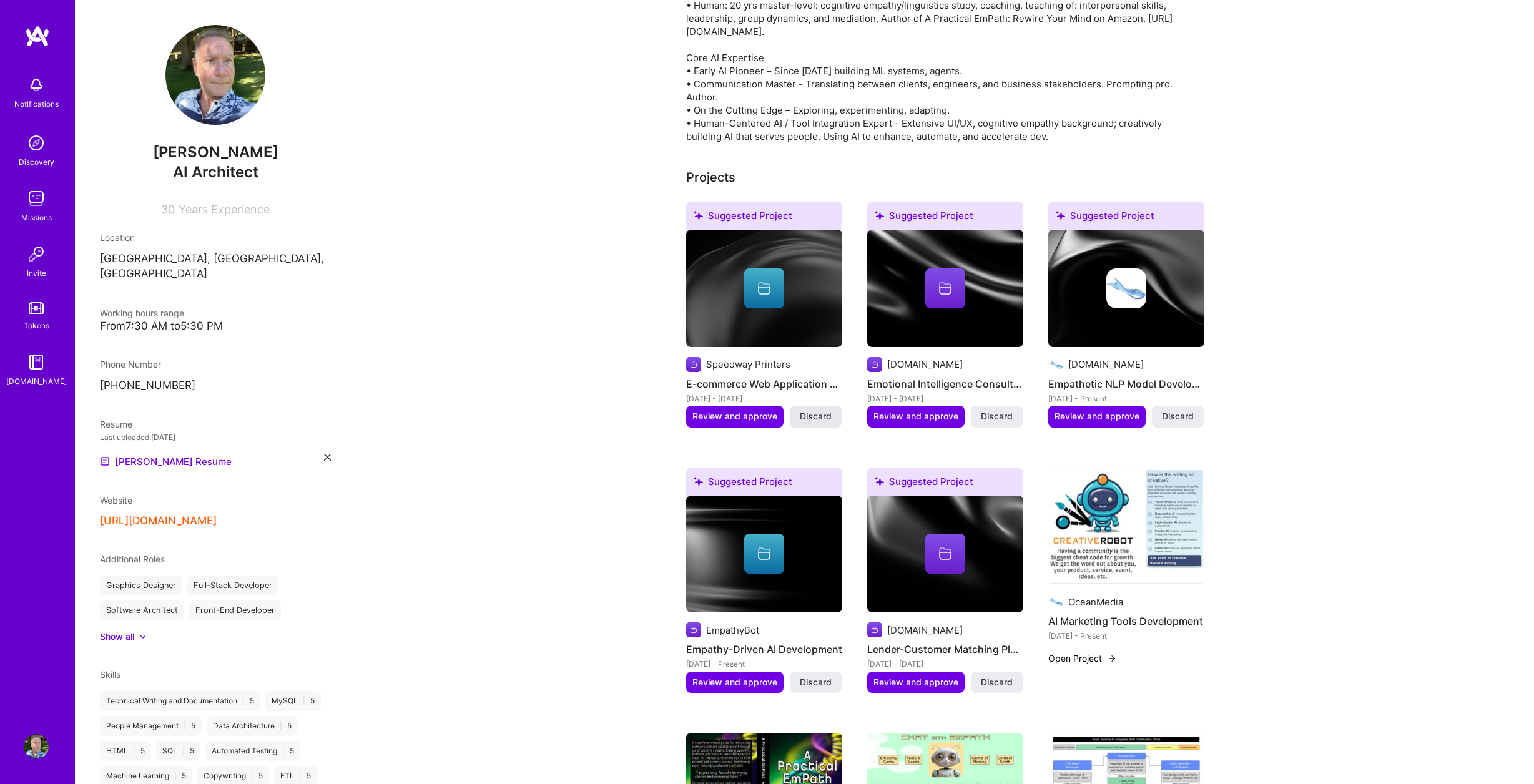
click at [809, 410] on span "Discard" at bounding box center [815, 417] width 32 height 13
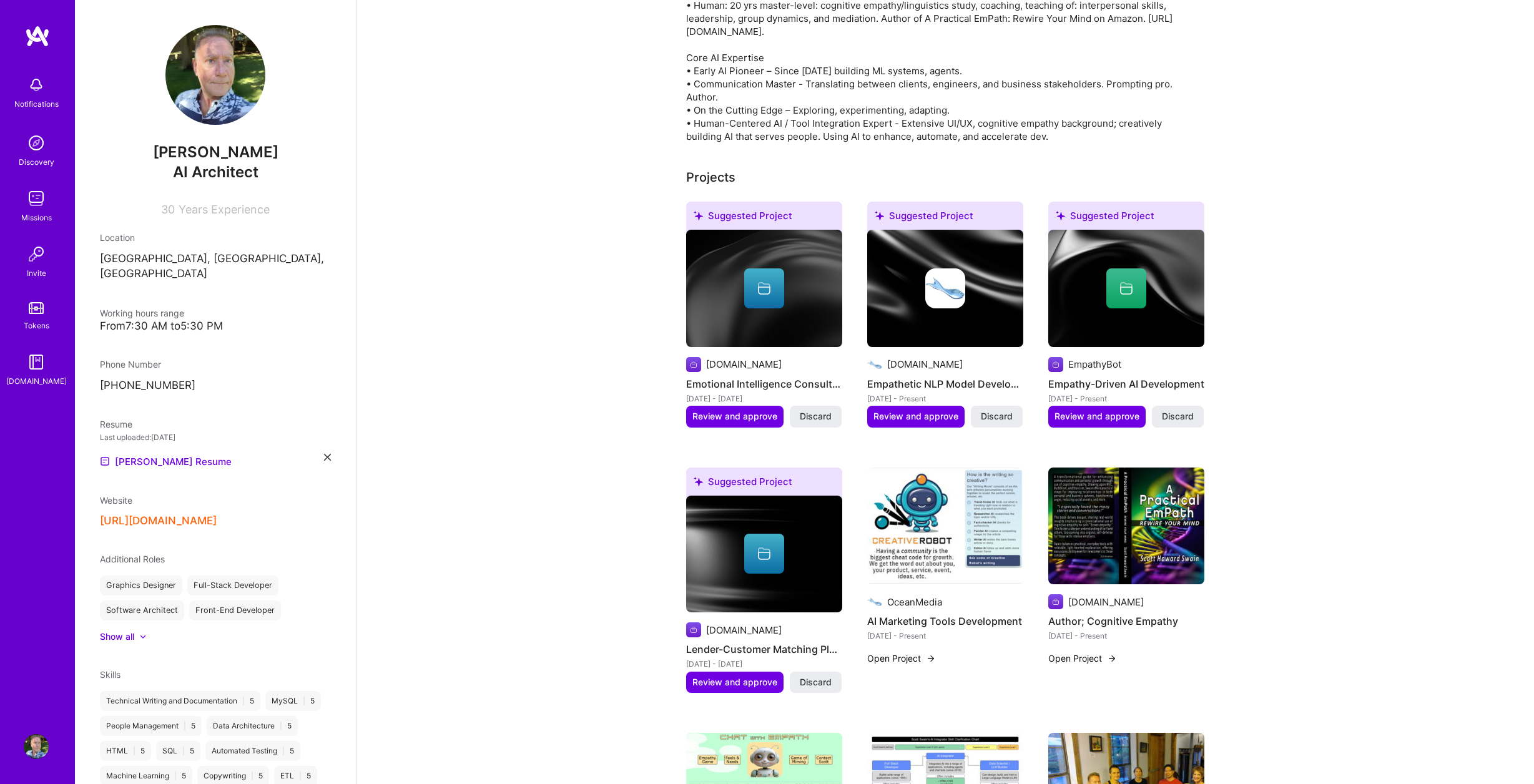
click at [809, 410] on span "Discard" at bounding box center [815, 417] width 32 height 13
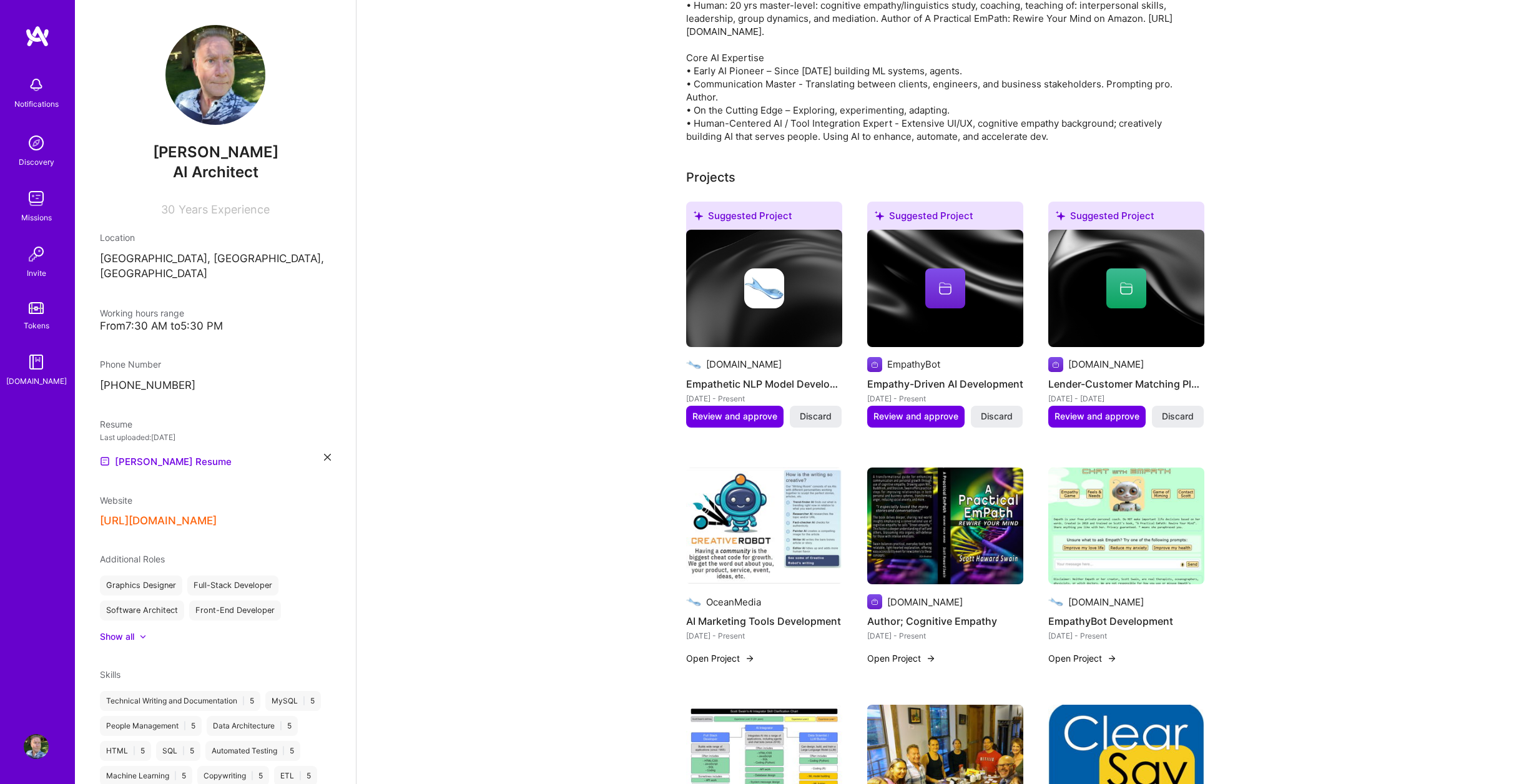
click at [809, 410] on span "Discard" at bounding box center [815, 417] width 32 height 13
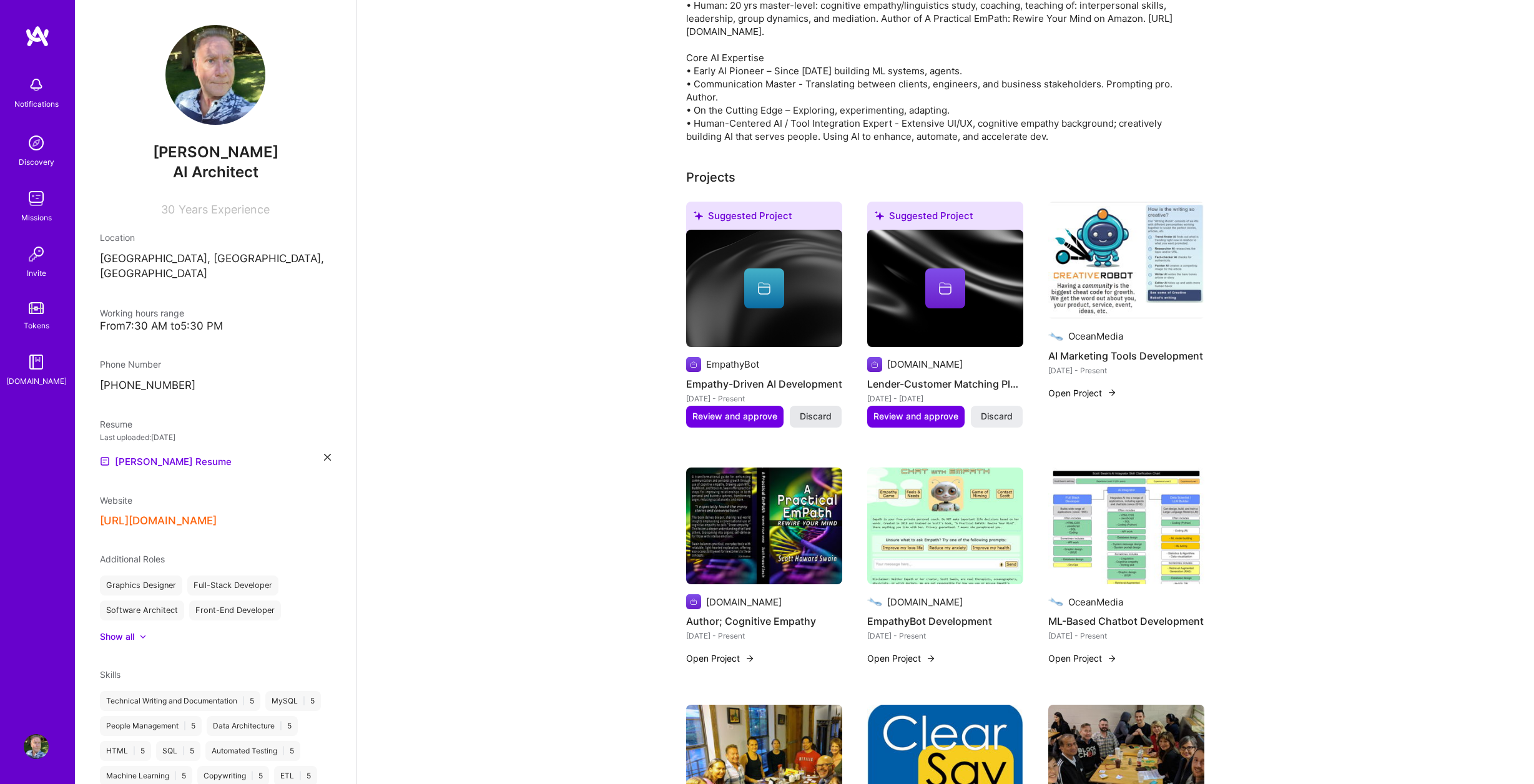
click at [813, 410] on span "Discard" at bounding box center [815, 417] width 32 height 13
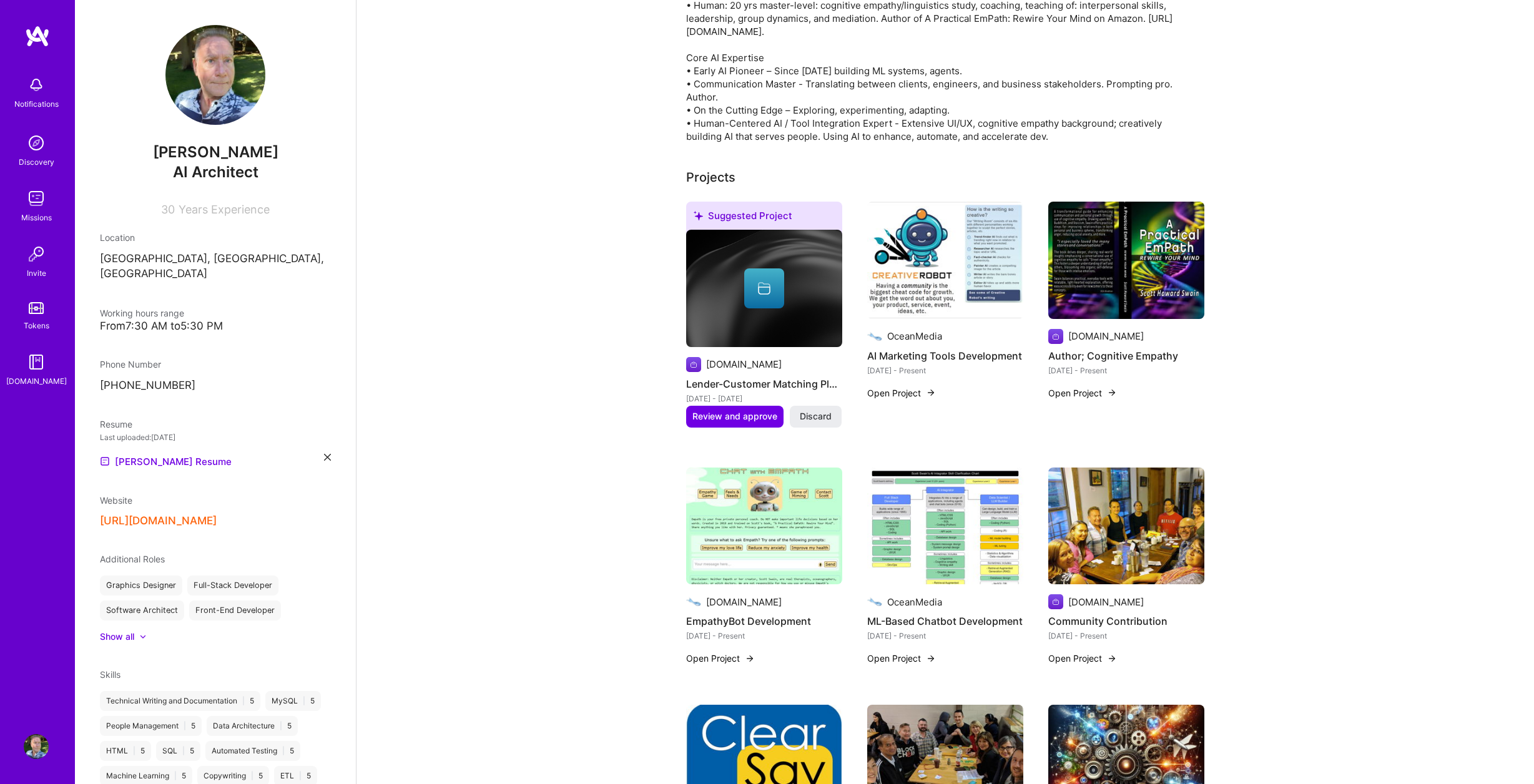
click at [813, 410] on span "Discard" at bounding box center [815, 417] width 32 height 13
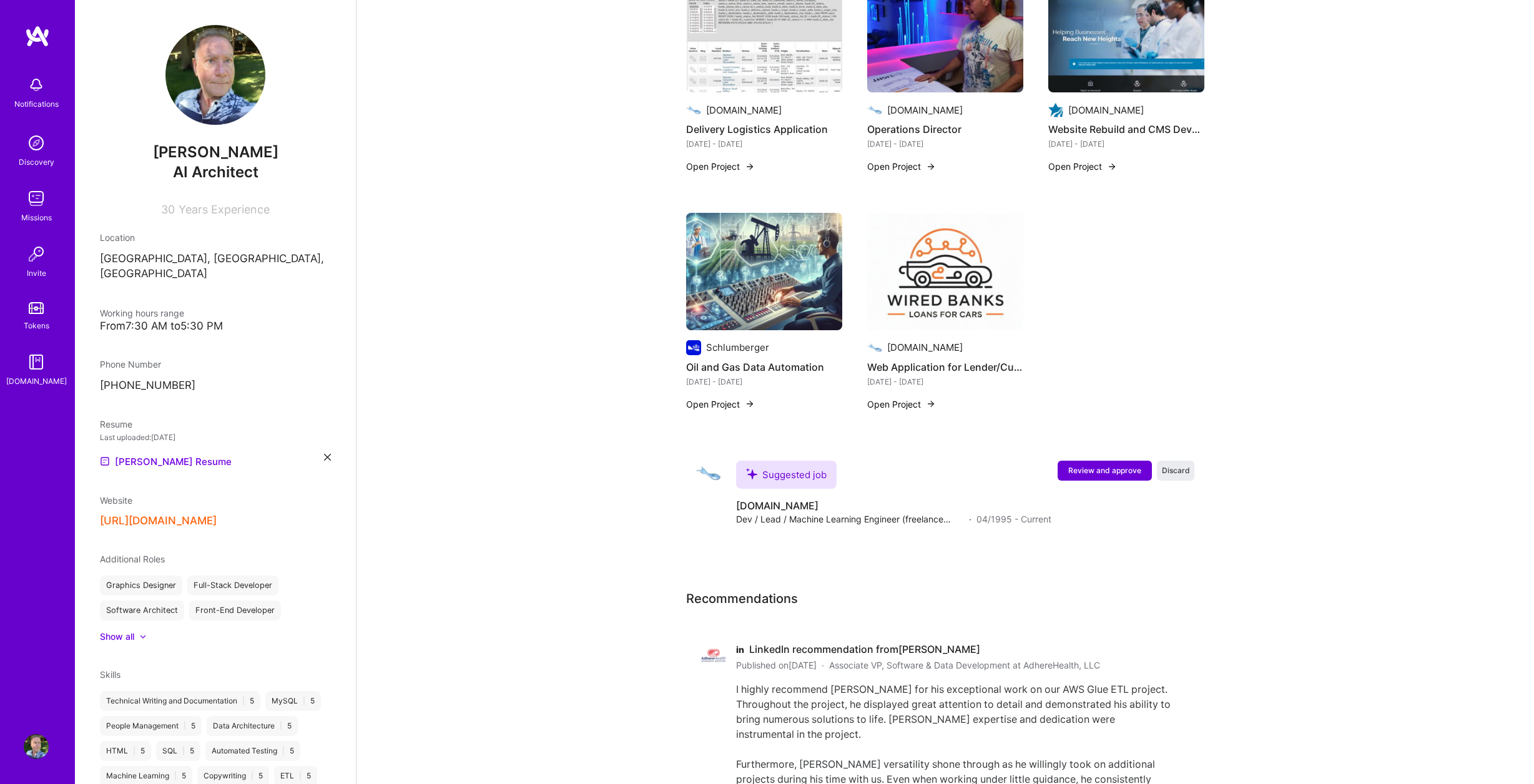
scroll to position [1831, 0]
click at [1174, 464] on span "Discard" at bounding box center [1176, 470] width 28 height 11
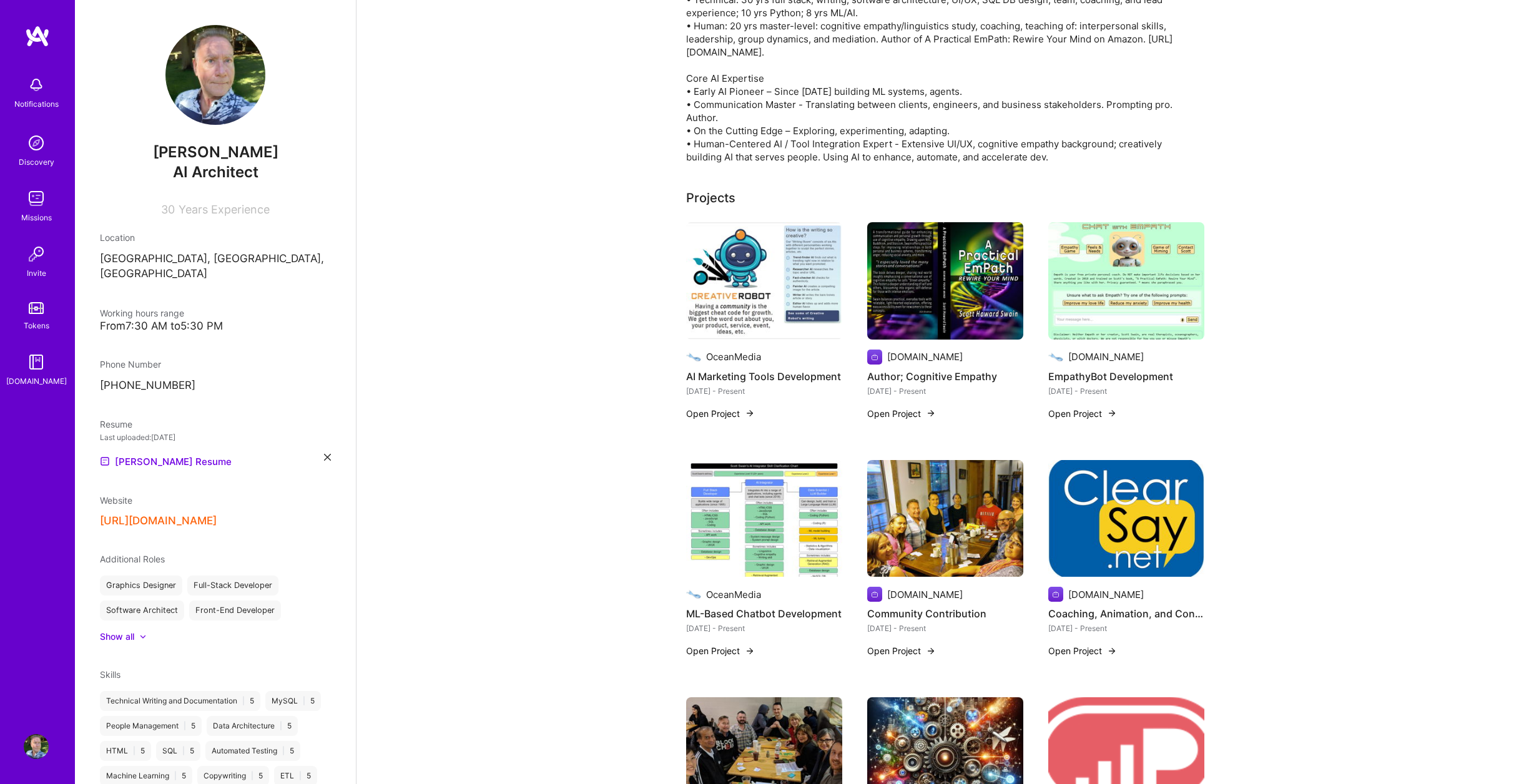
scroll to position [0, 0]
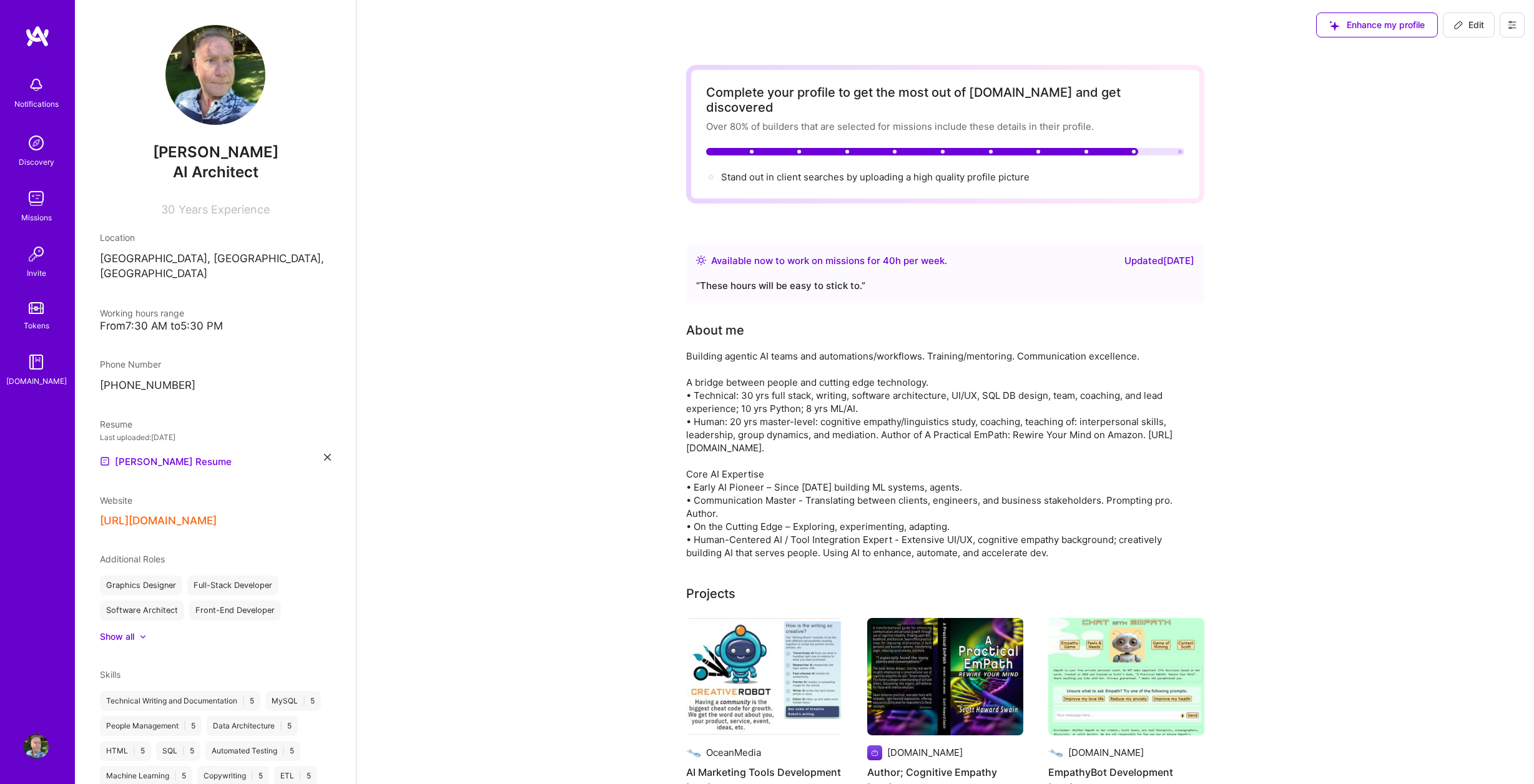
click at [1484, 29] on span "Edit" at bounding box center [1468, 25] width 30 height 13
select select "US"
select select "Right Now"
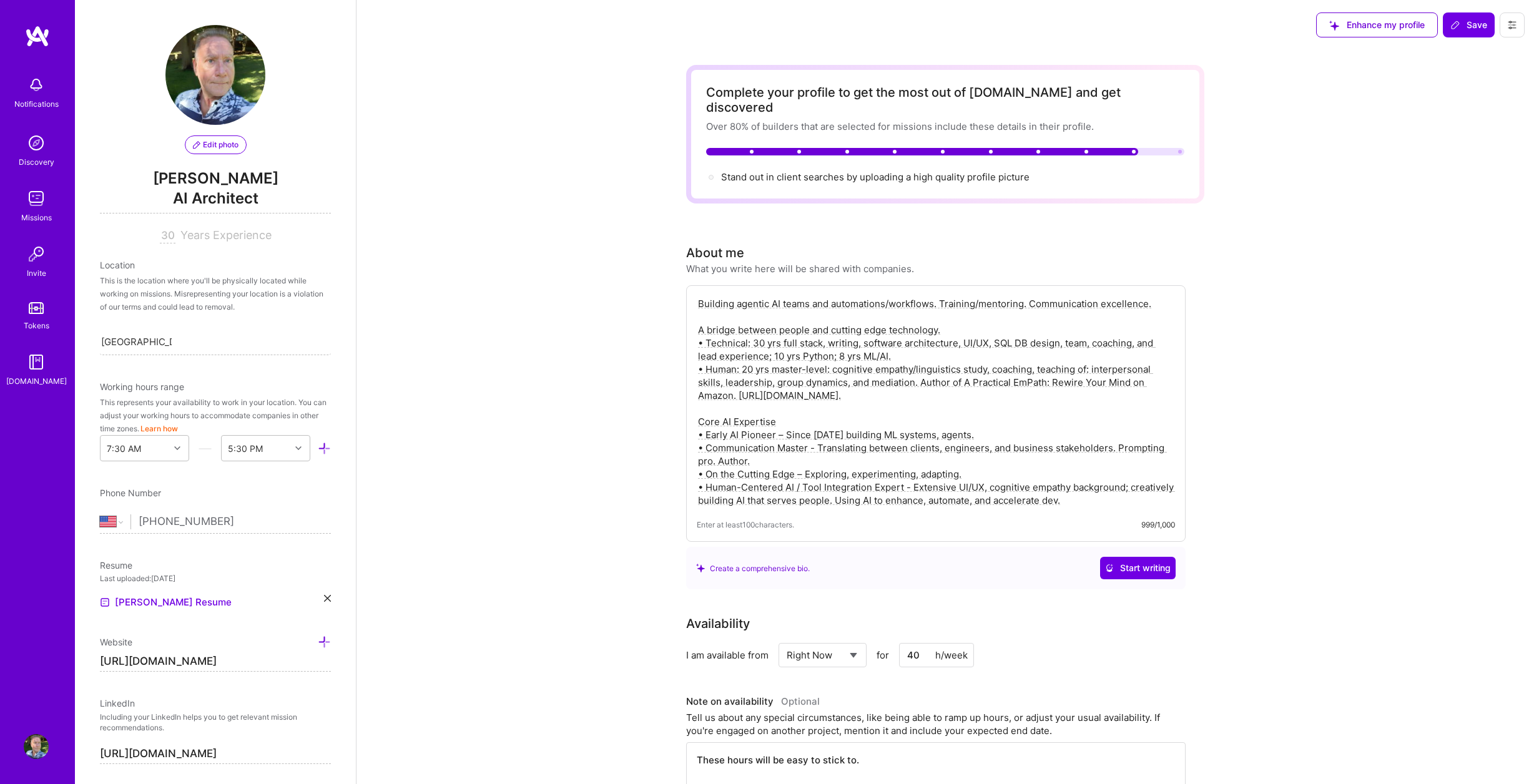
click at [242, 202] on span "AI Architect" at bounding box center [215, 200] width 231 height 26
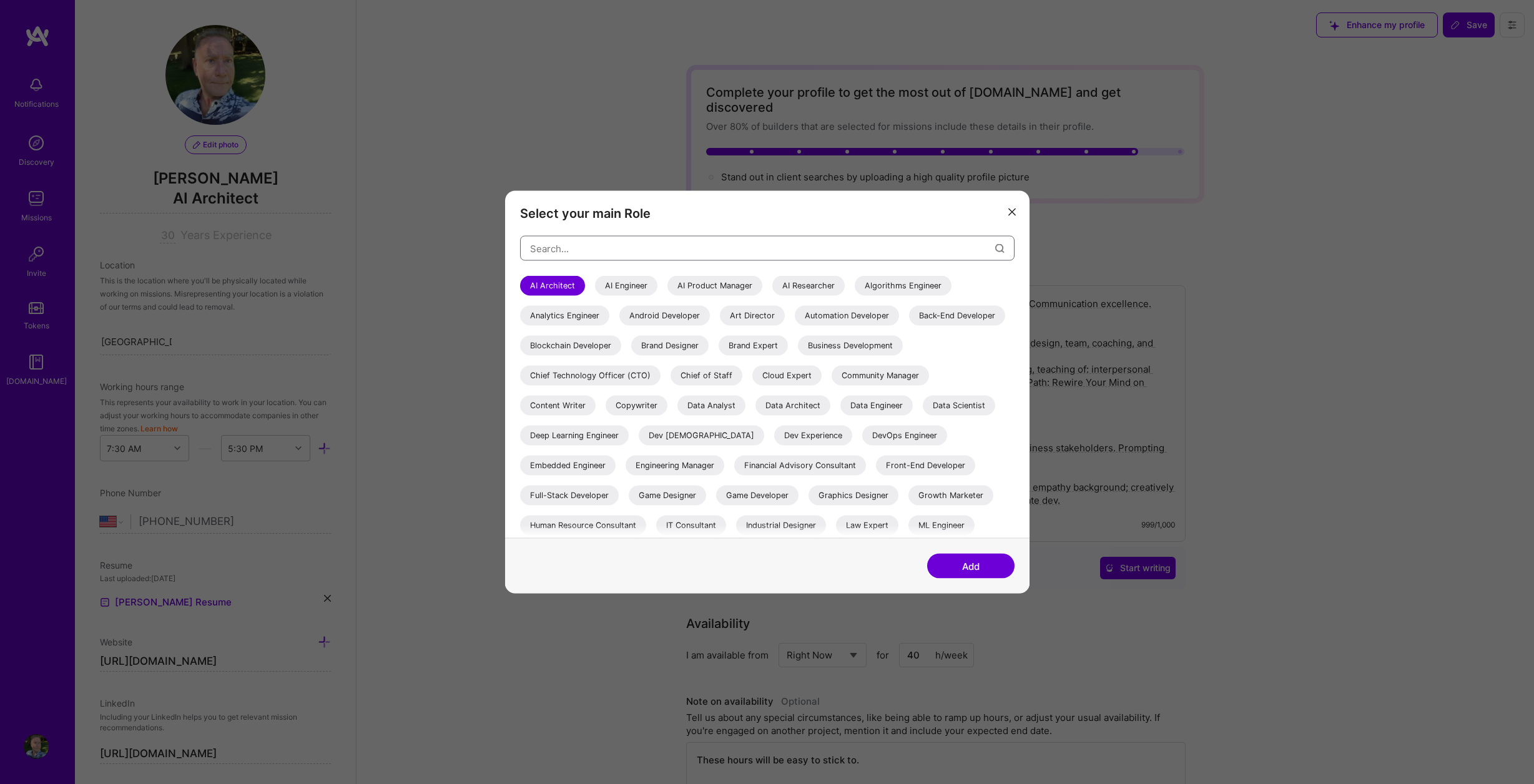
click at [651, 252] on input "modal" at bounding box center [762, 248] width 465 height 32
paste input "AI Interaction Designer with Cognitive Empathy Expertise"
type input "AI Interaction Designer with Cognitive Empathy Expertise"
click at [959, 562] on button "Add" at bounding box center [971, 566] width 88 height 25
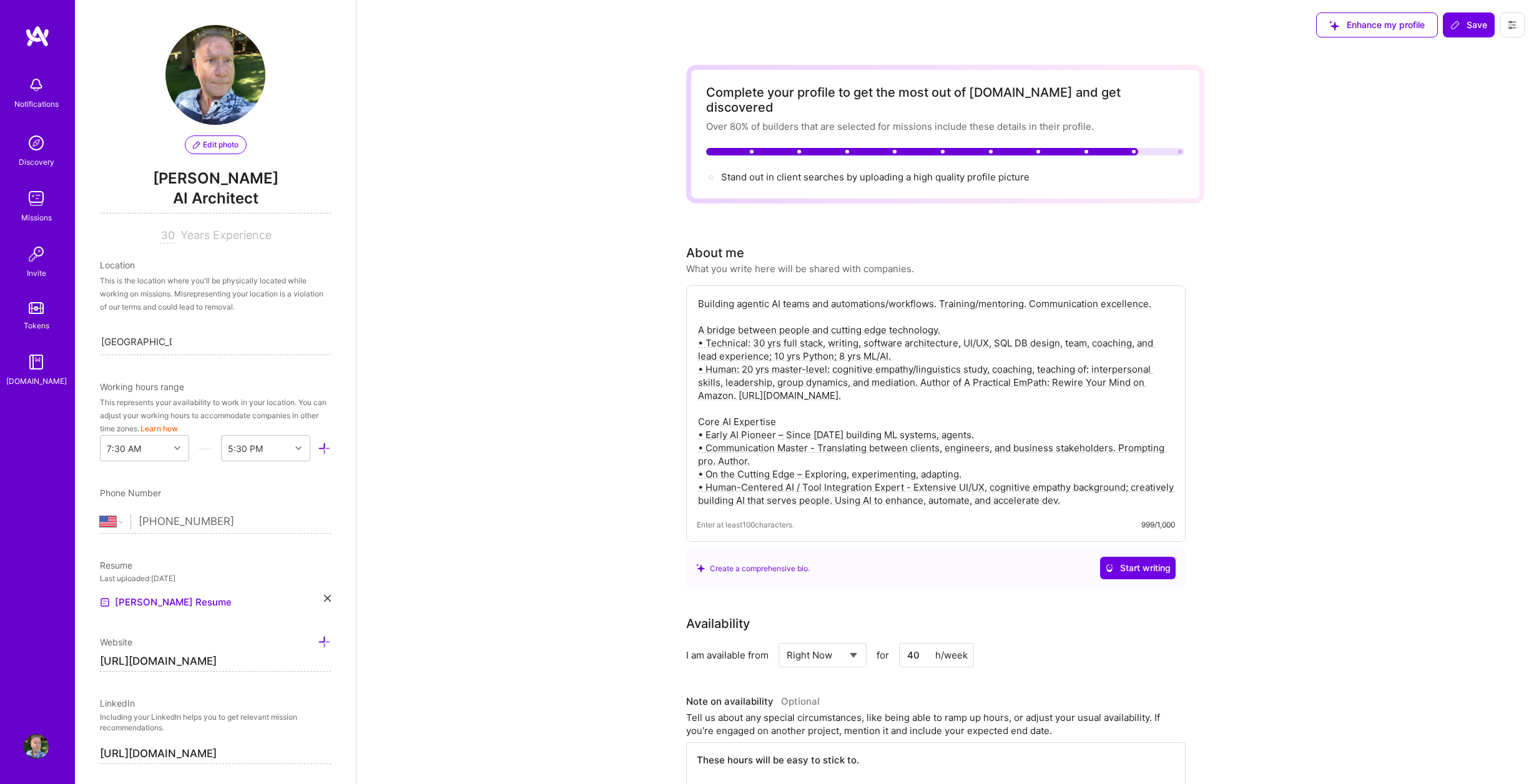
click at [220, 202] on span "AI Architect" at bounding box center [215, 200] width 231 height 26
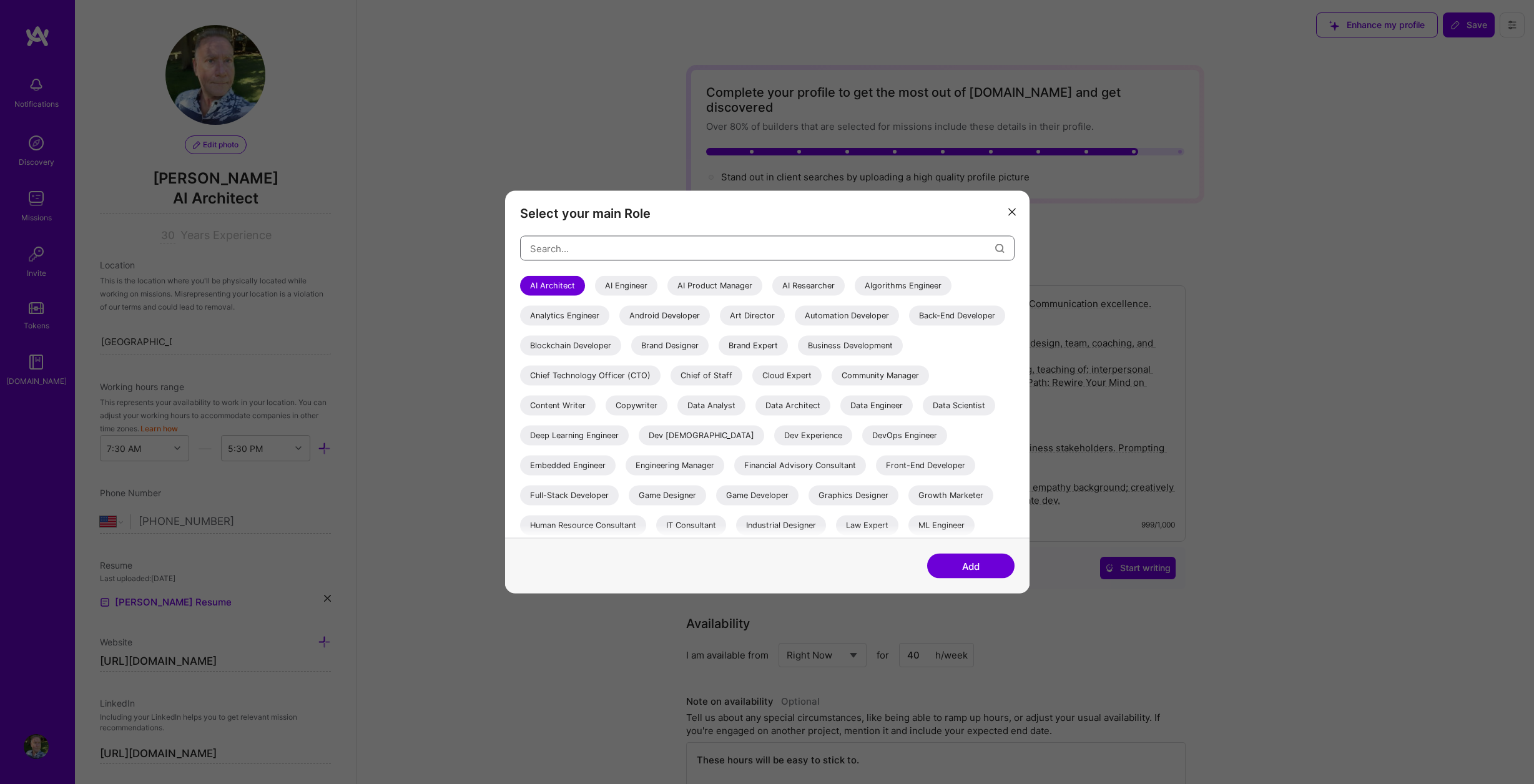
click at [597, 256] on input "modal" at bounding box center [762, 248] width 465 height 32
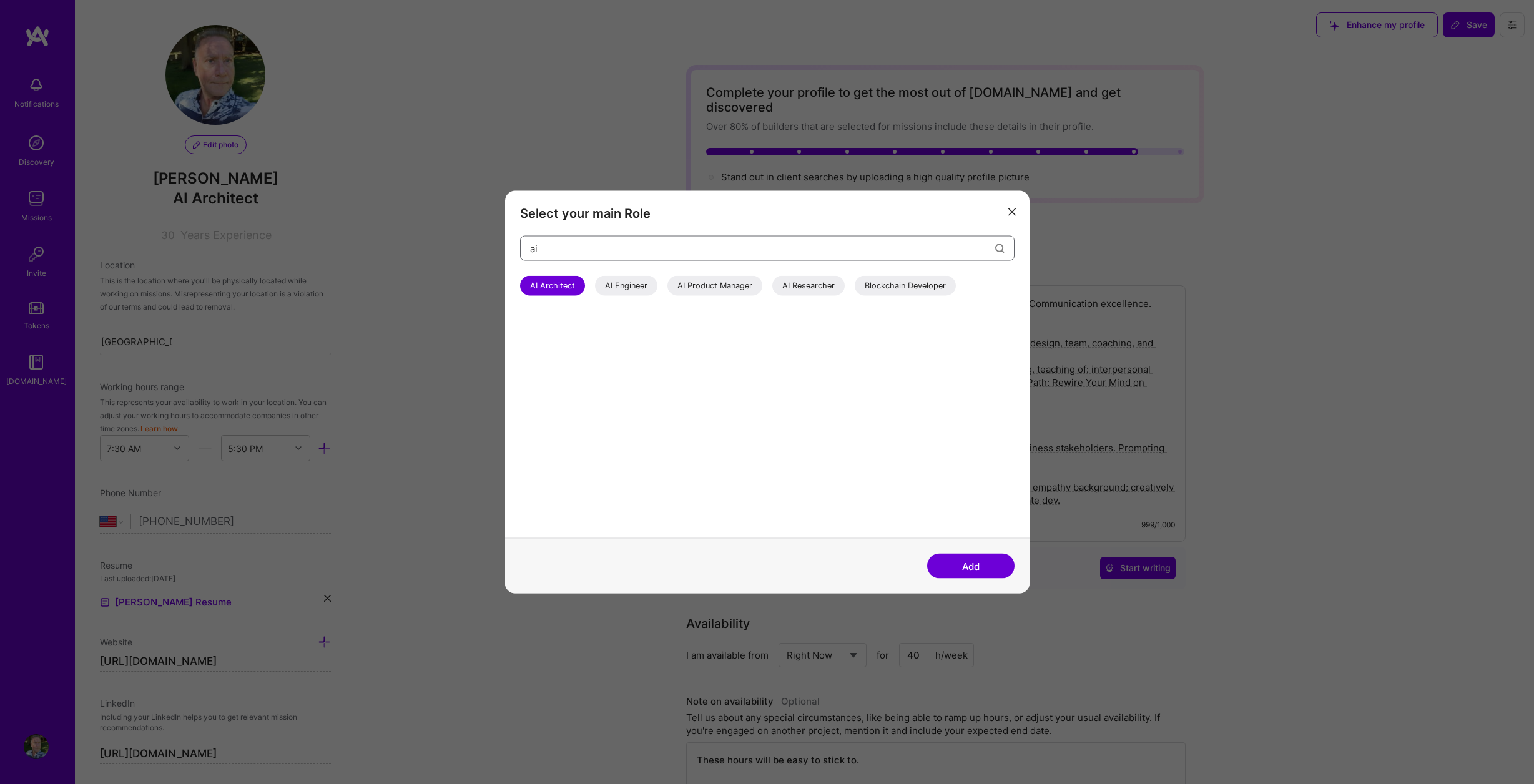
type input "ai"
click at [1016, 209] on button "modal" at bounding box center [1012, 211] width 15 height 20
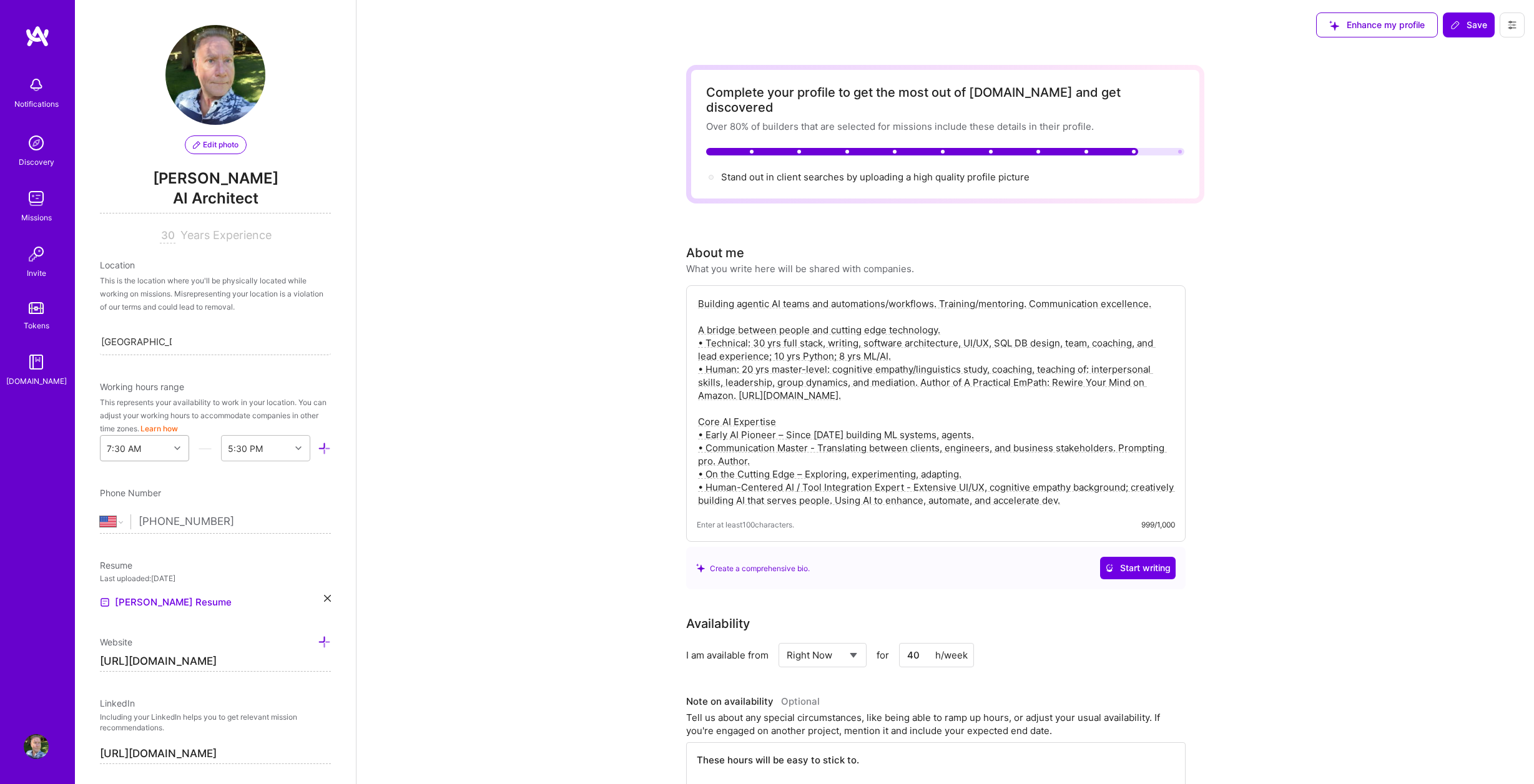
click at [169, 444] on div at bounding box center [178, 448] width 20 height 16
click at [122, 592] on div "7:00 AM" at bounding box center [145, 596] width 89 height 23
click at [241, 444] on div "End Time" at bounding box center [246, 448] width 38 height 13
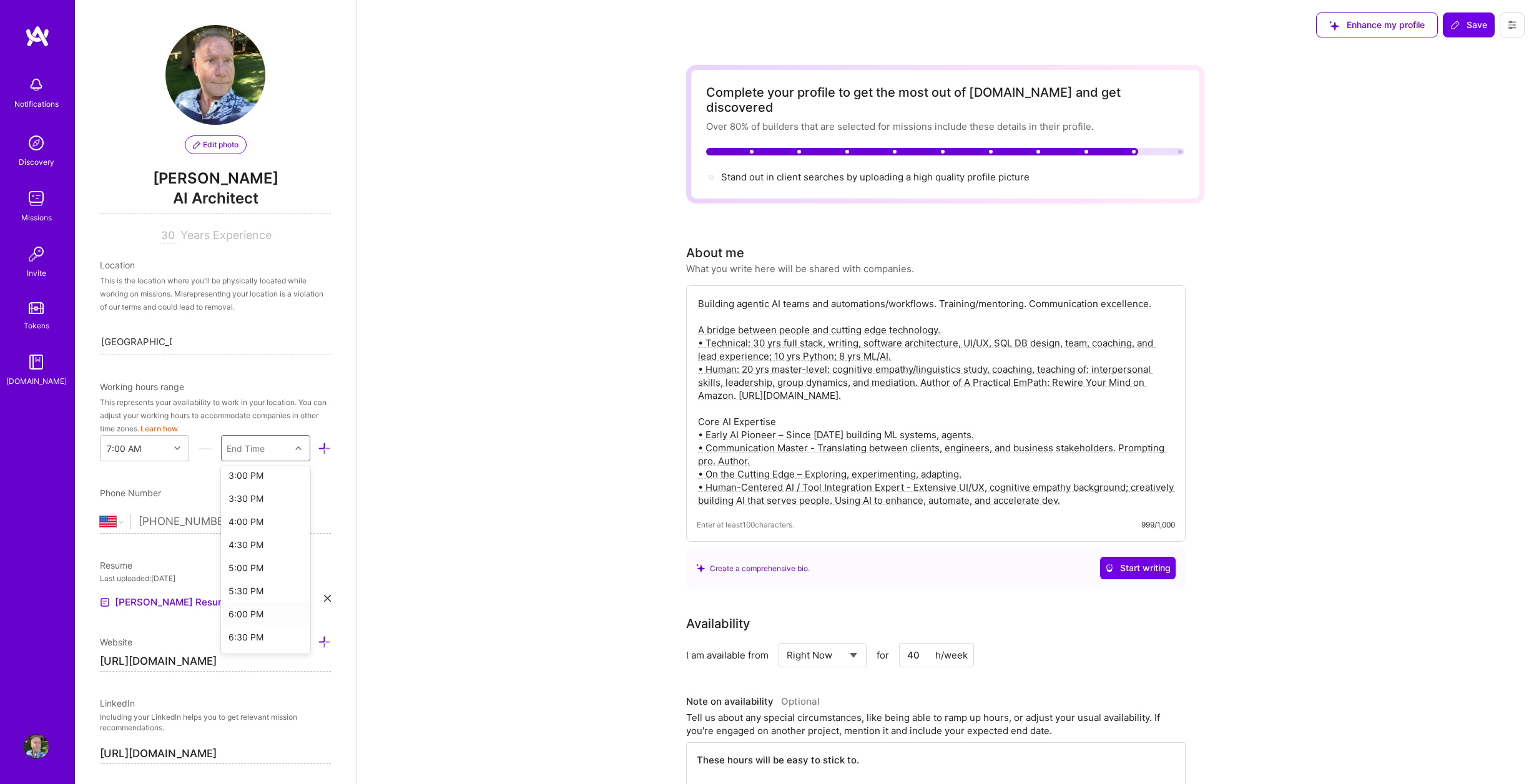
click at [254, 618] on div "6:00 PM" at bounding box center [266, 614] width 89 height 23
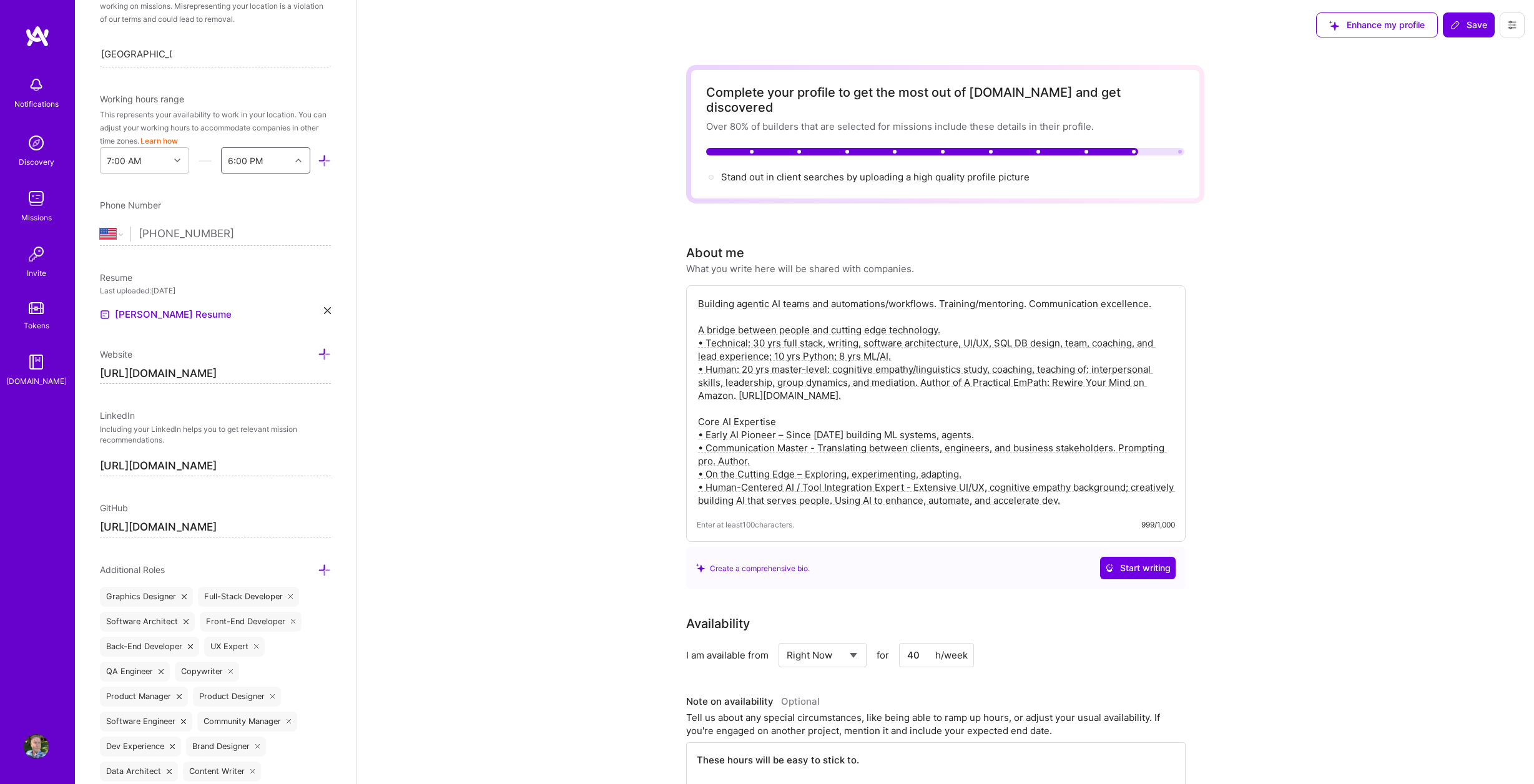
scroll to position [292, 0]
click at [1461, 24] on span "Save" at bounding box center [1468, 25] width 37 height 13
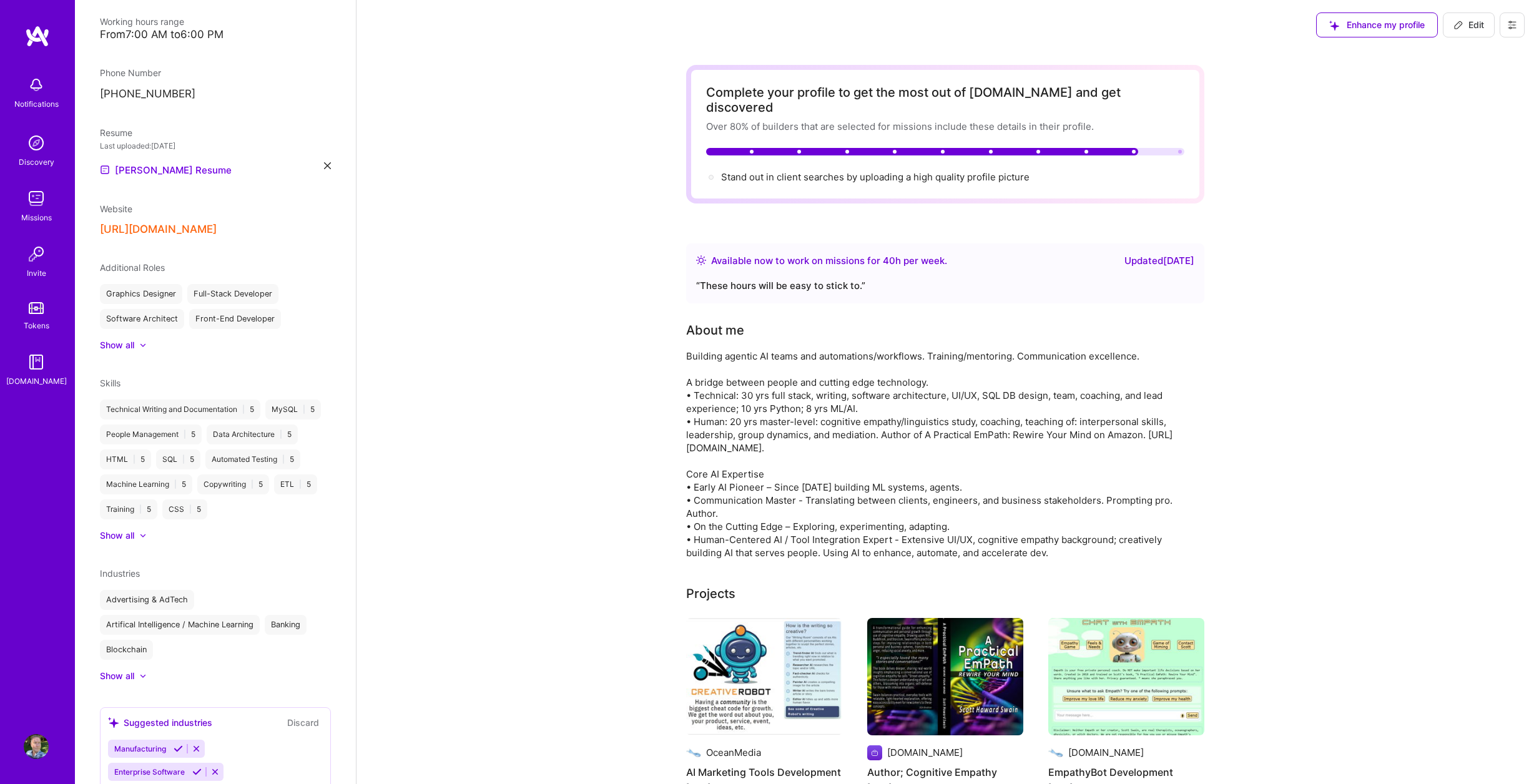
scroll to position [264, 0]
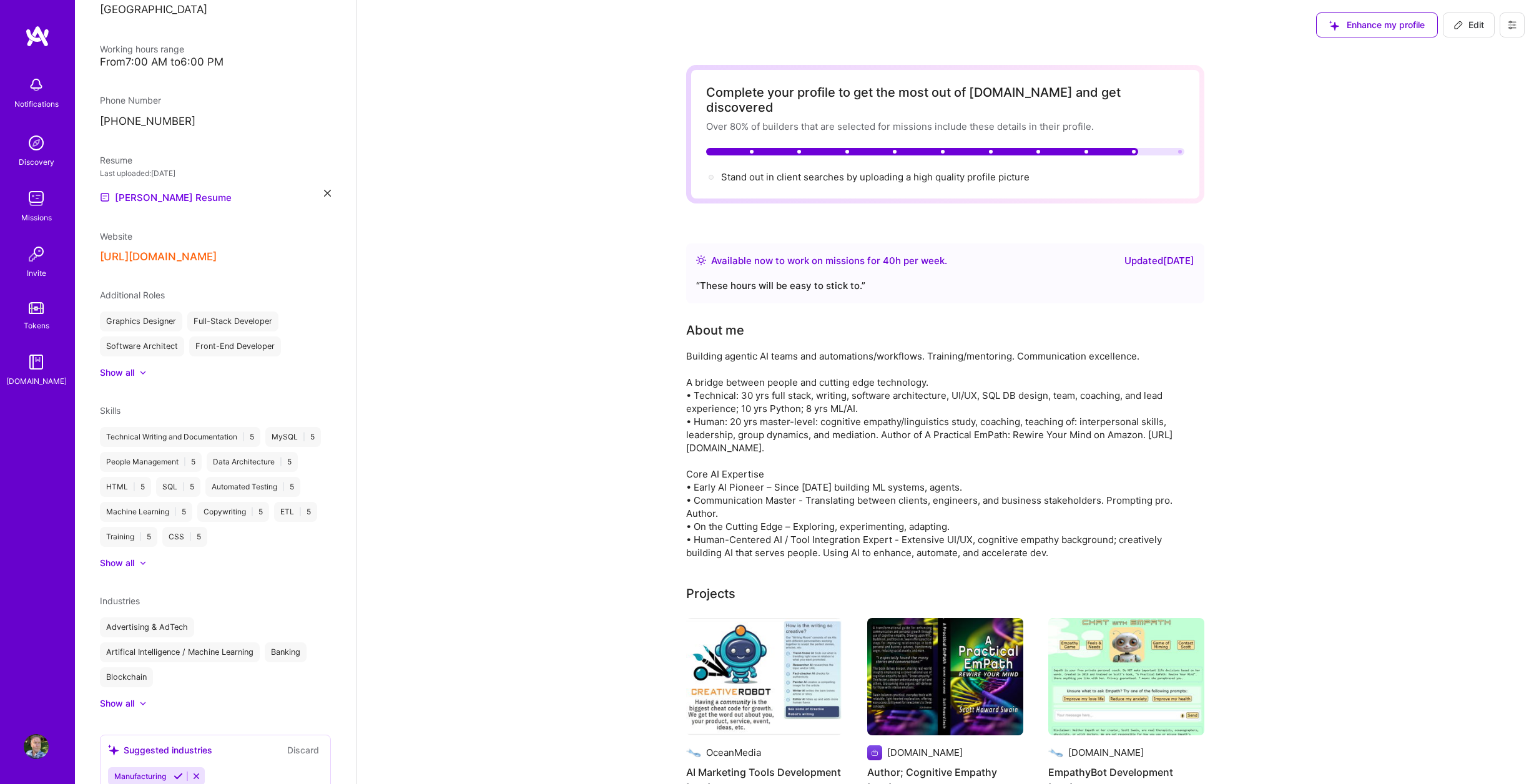
click at [44, 197] on img at bounding box center [36, 199] width 25 height 25
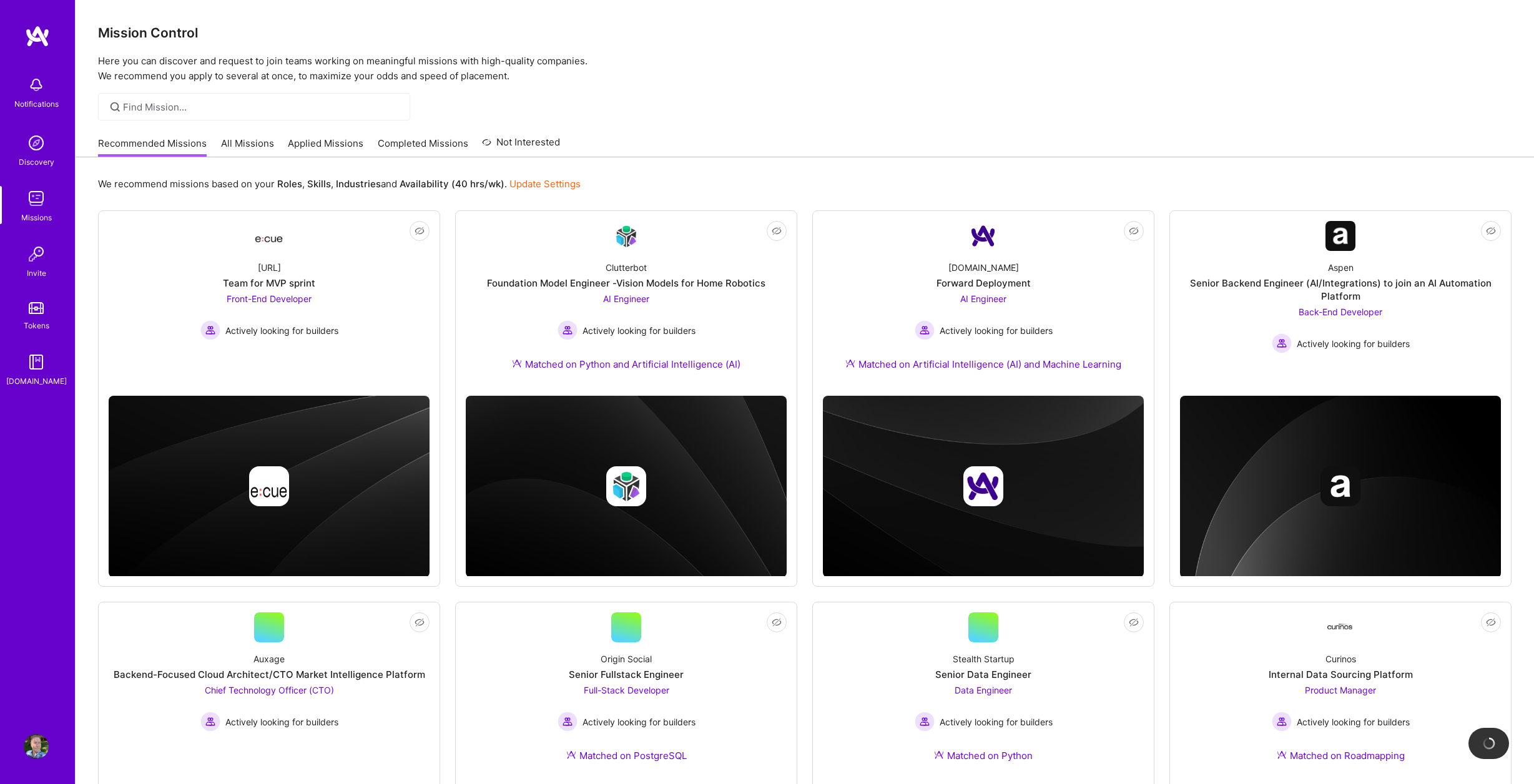
click at [308, 143] on link "Applied Missions" at bounding box center [325, 147] width 76 height 20
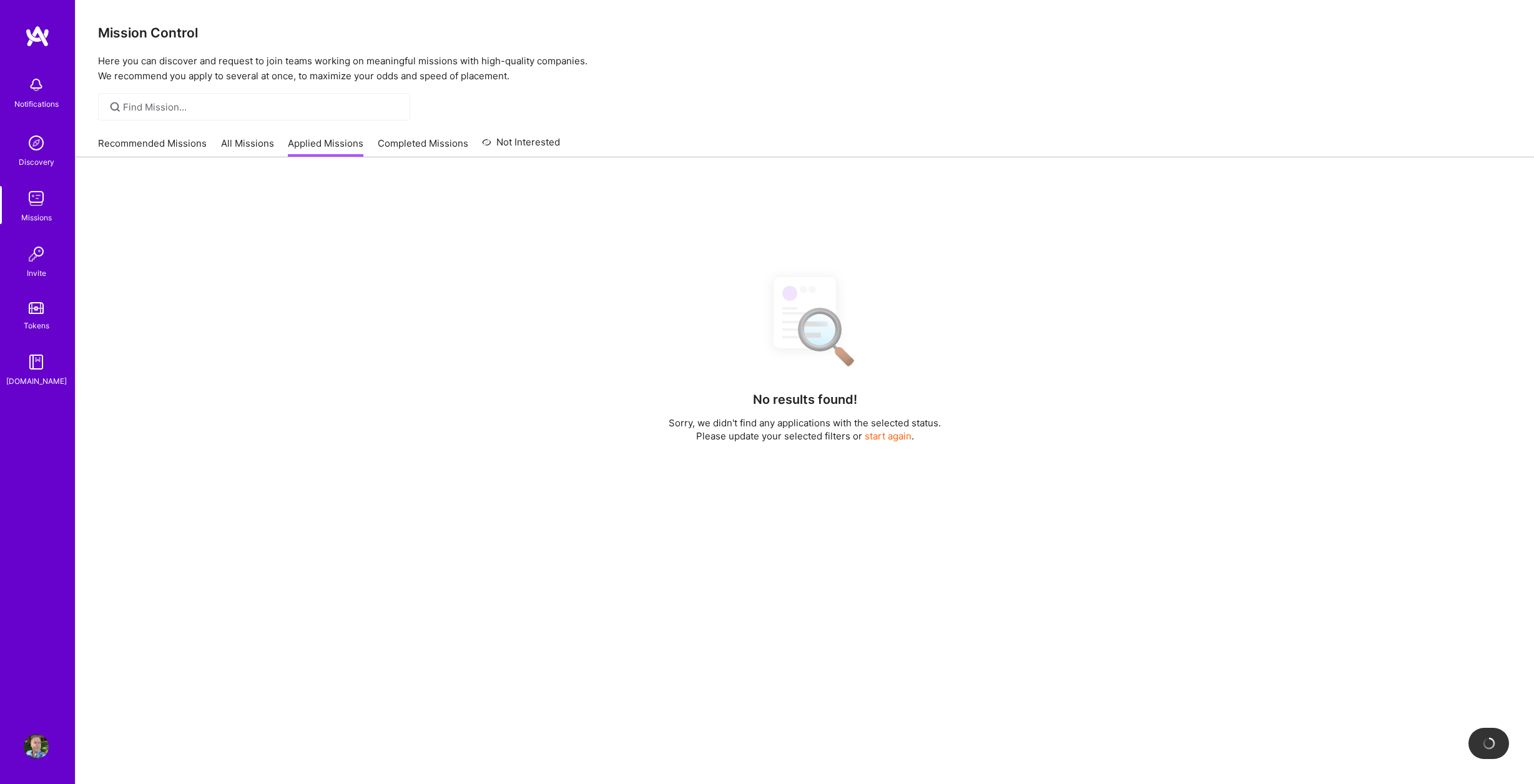
click at [181, 141] on link "Recommended Missions" at bounding box center [152, 147] width 109 height 20
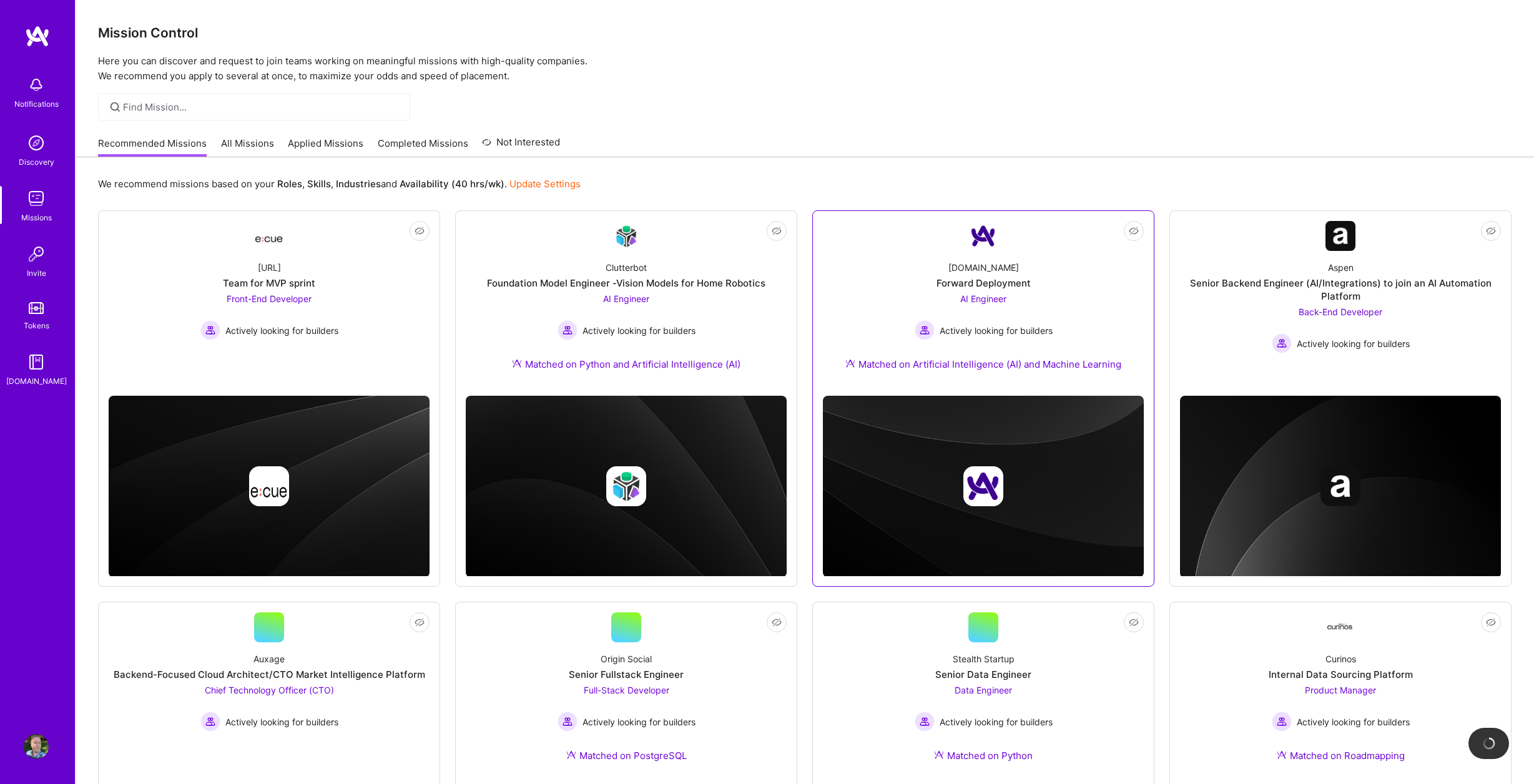
click at [1016, 289] on div "Forward Deployment" at bounding box center [984, 283] width 95 height 13
